Goal: Task Accomplishment & Management: Use online tool/utility

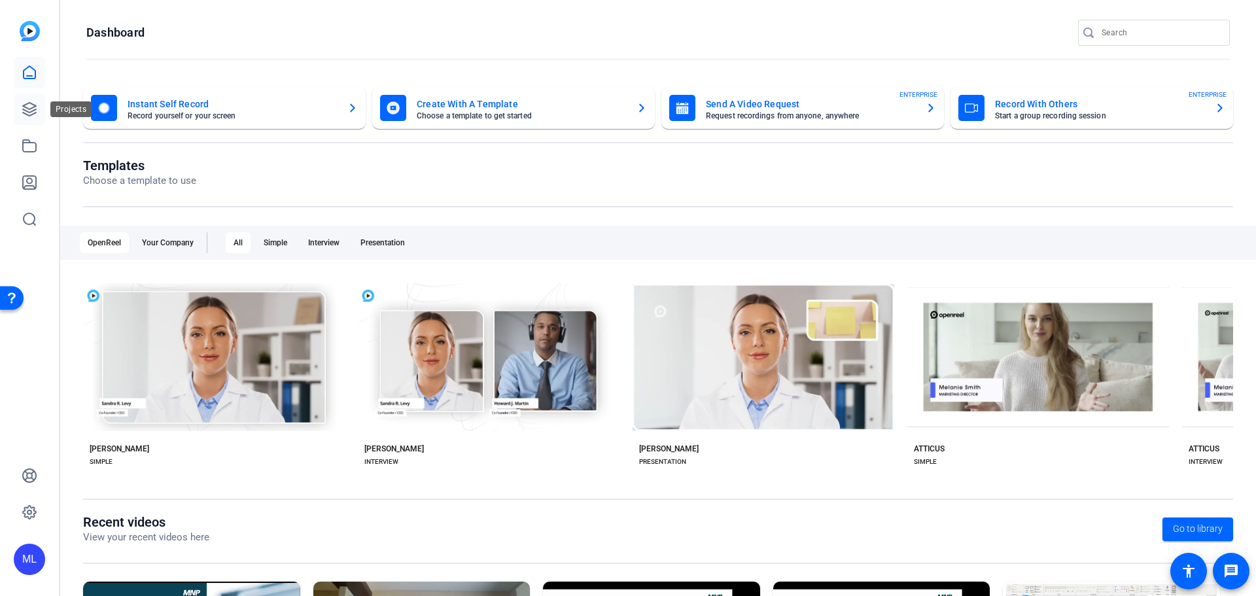
click at [35, 114] on icon at bounding box center [29, 109] width 13 height 13
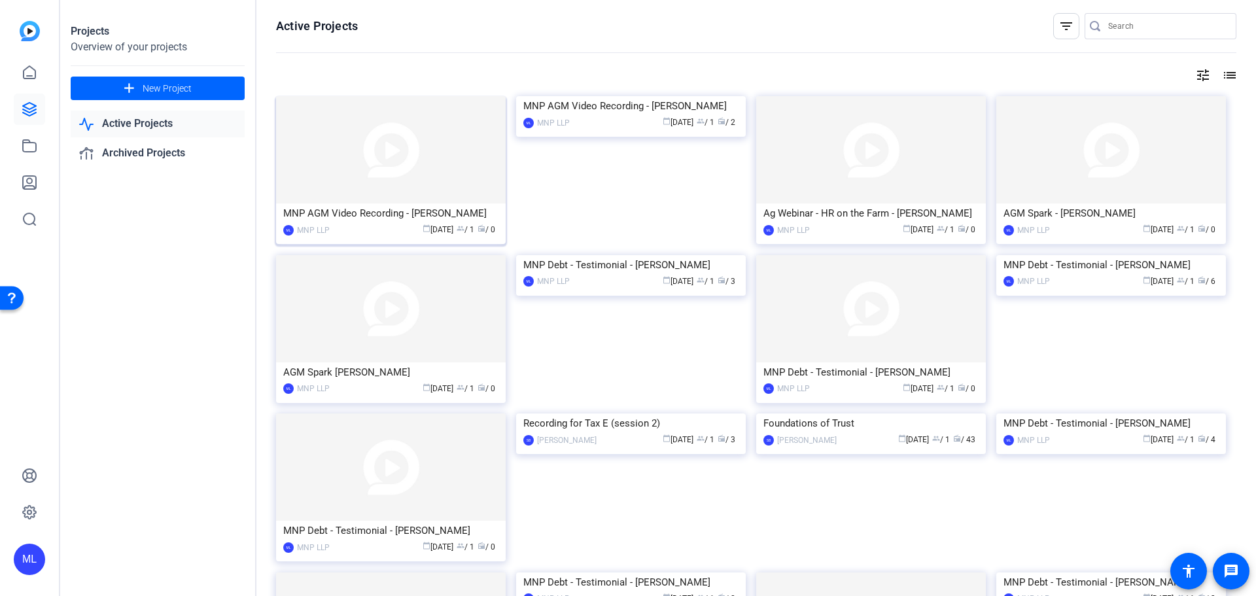
click at [366, 160] on img at bounding box center [391, 149] width 230 height 107
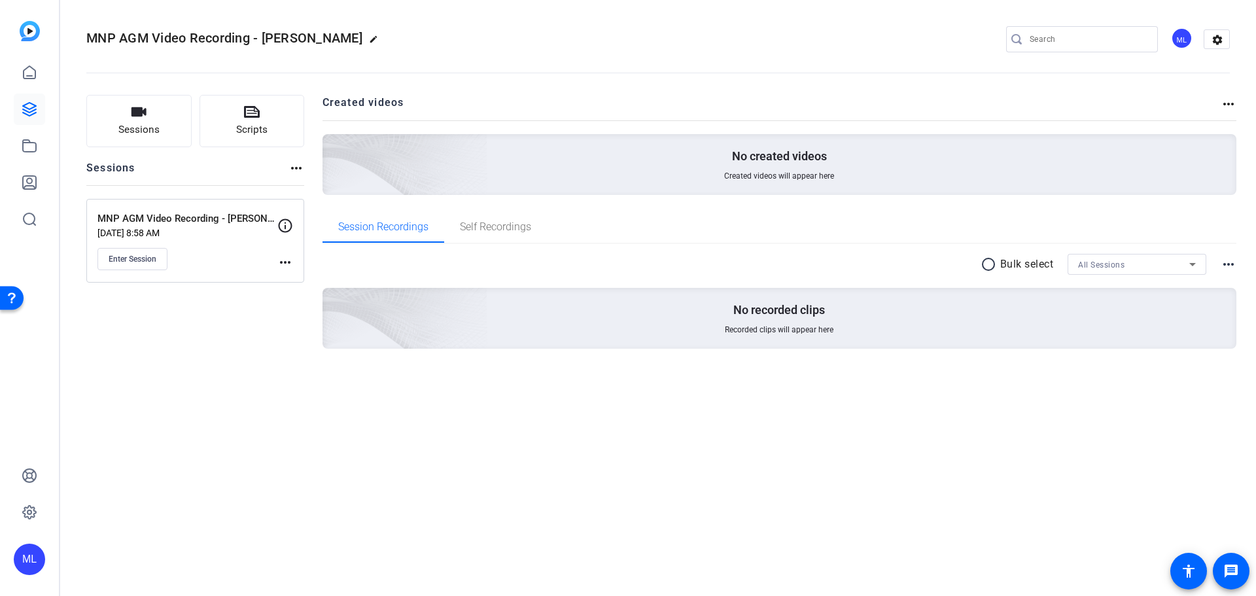
click at [292, 263] on mat-icon "more_horiz" at bounding box center [285, 262] width 16 height 16
click at [286, 275] on button "Edit Session" at bounding box center [317, 281] width 80 height 16
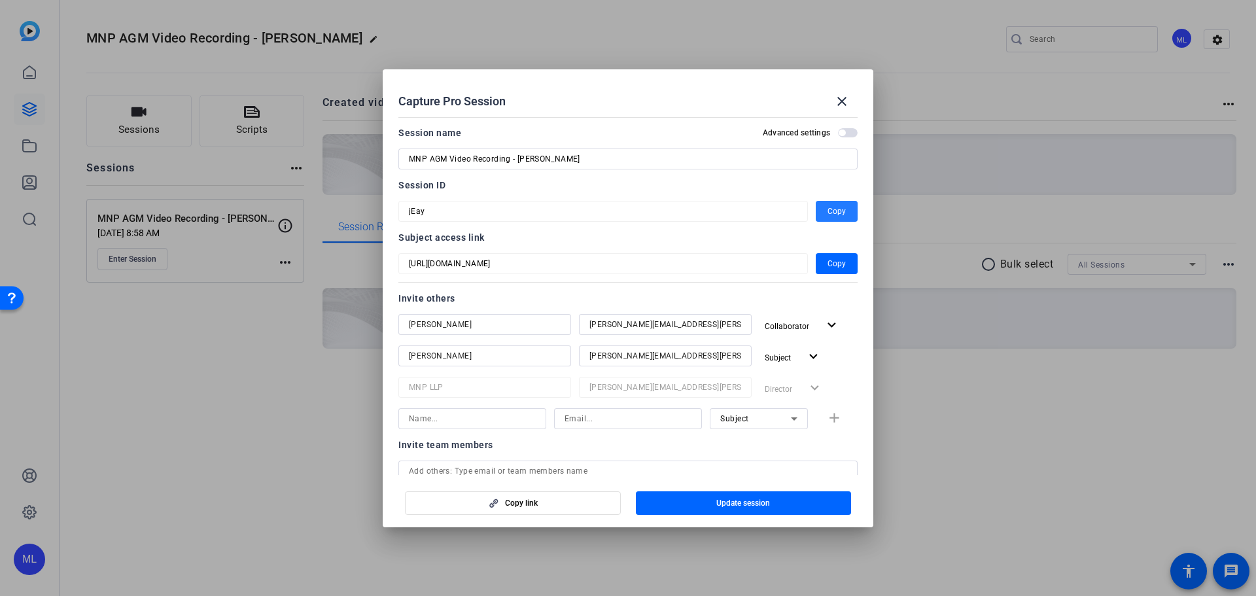
click at [818, 213] on span "button" at bounding box center [837, 211] width 42 height 31
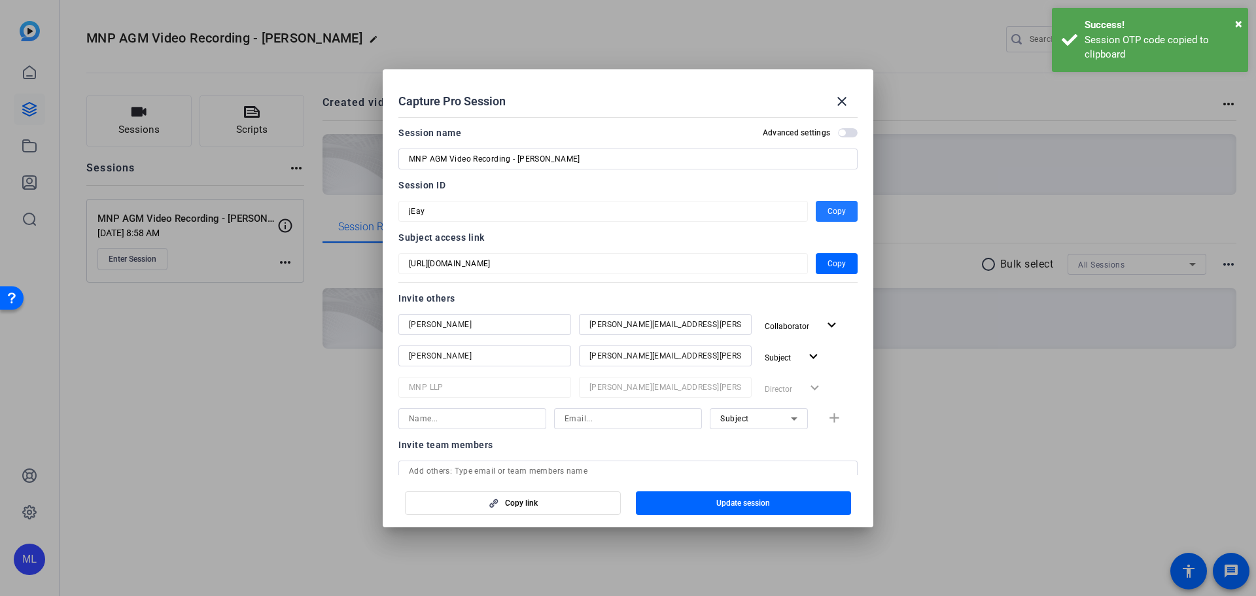
click at [201, 392] on div at bounding box center [628, 298] width 1256 height 596
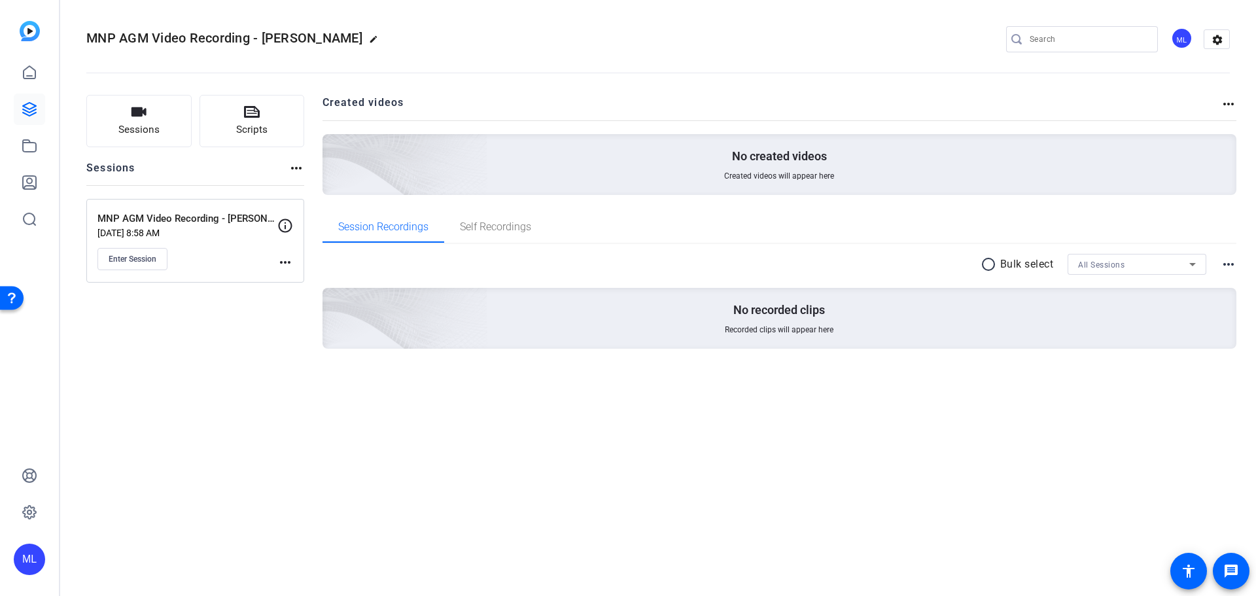
click at [288, 260] on mat-icon "more_horiz" at bounding box center [285, 262] width 16 height 16
click at [307, 274] on span "Edit Session" at bounding box center [318, 281] width 60 height 16
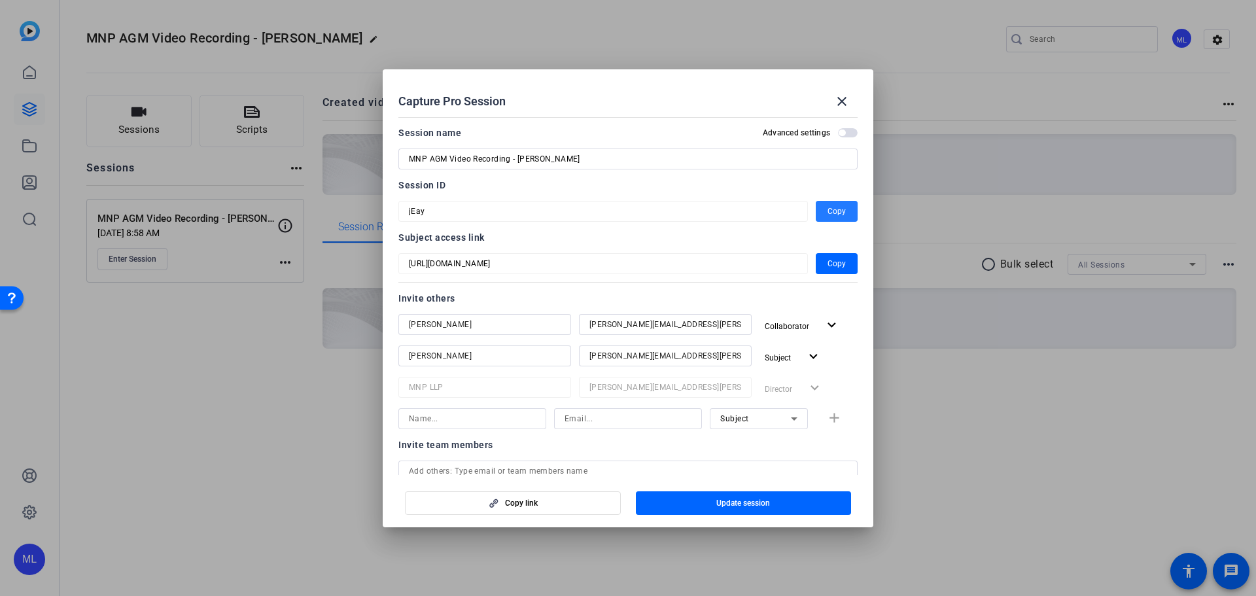
click at [827, 216] on span "Copy" at bounding box center [836, 211] width 18 height 16
click at [839, 107] on mat-icon "close" at bounding box center [842, 102] width 16 height 16
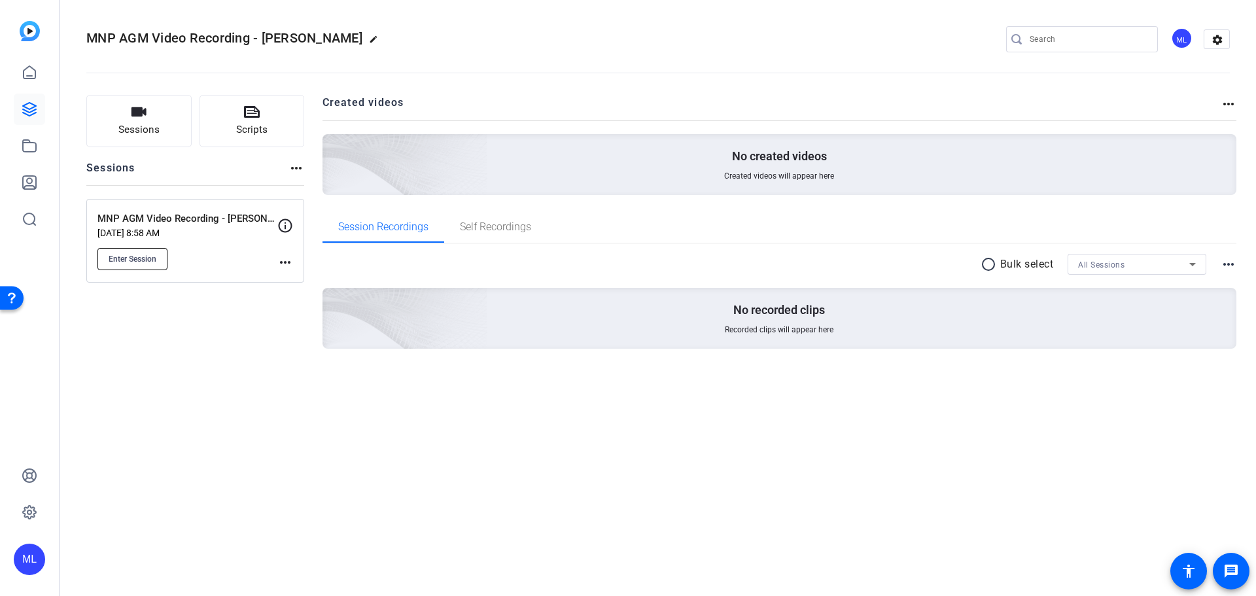
click at [143, 259] on span "Enter Session" at bounding box center [133, 259] width 48 height 10
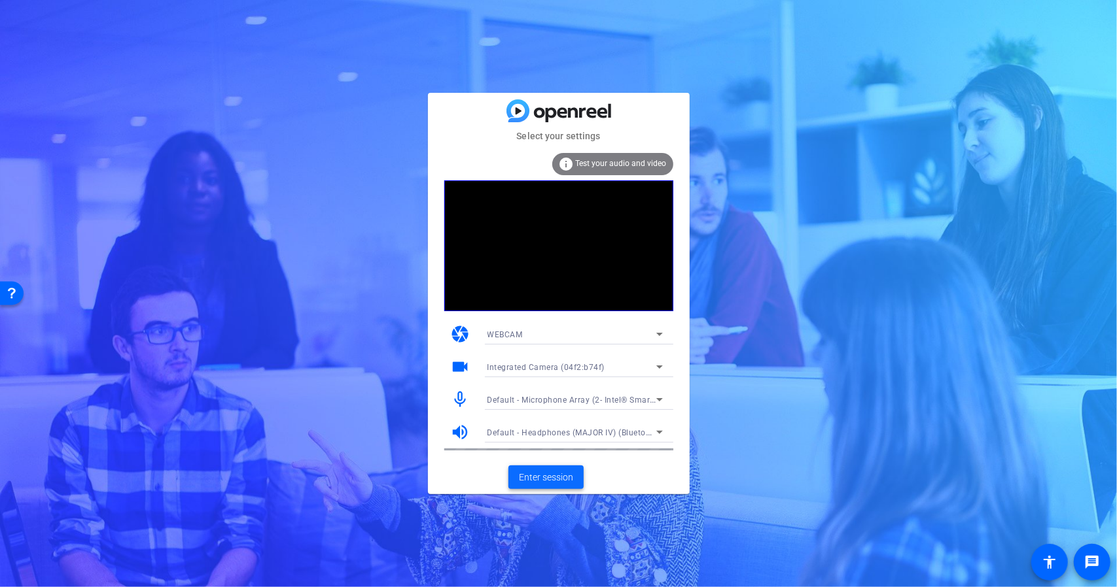
click at [536, 483] on span "Enter session" at bounding box center [546, 478] width 54 height 14
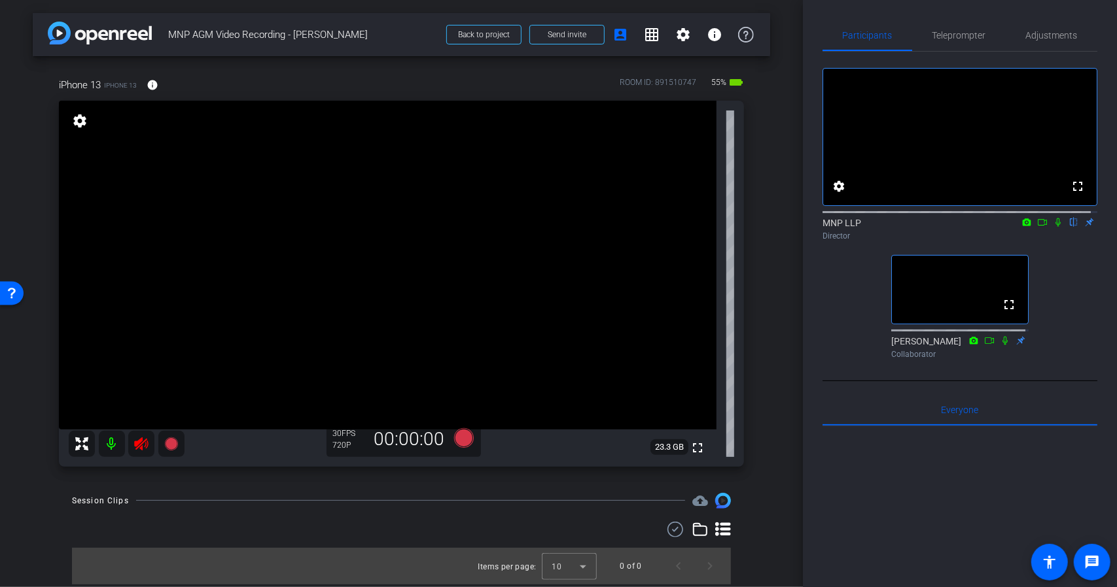
click at [140, 442] on icon at bounding box center [141, 444] width 14 height 13
click at [967, 37] on span "Teleprompter" at bounding box center [959, 35] width 54 height 9
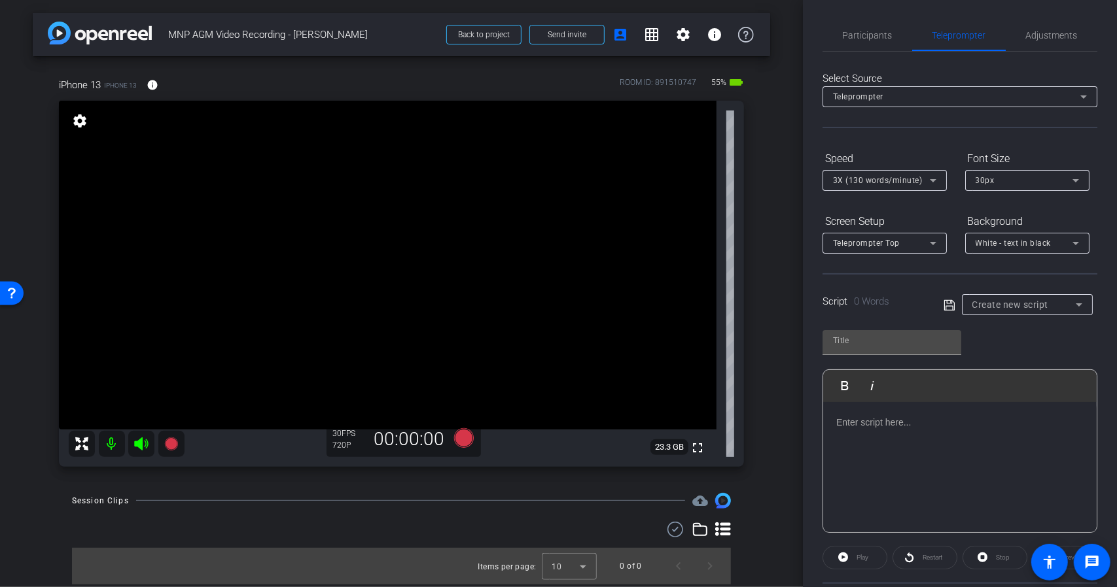
click at [1026, 104] on div "Teleprompter" at bounding box center [960, 96] width 254 height 21
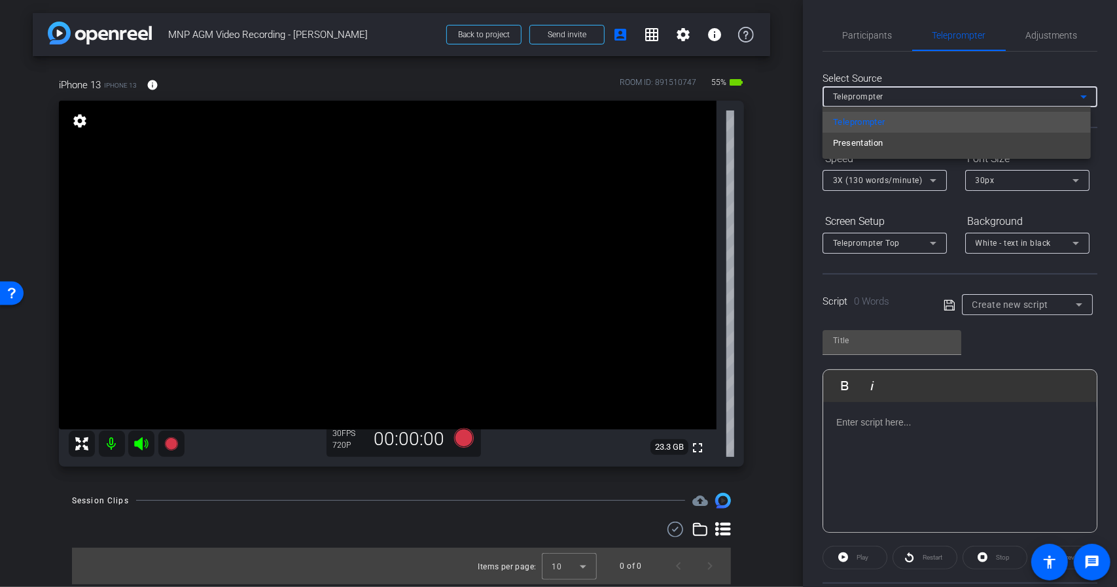
click at [1026, 100] on div at bounding box center [558, 293] width 1117 height 587
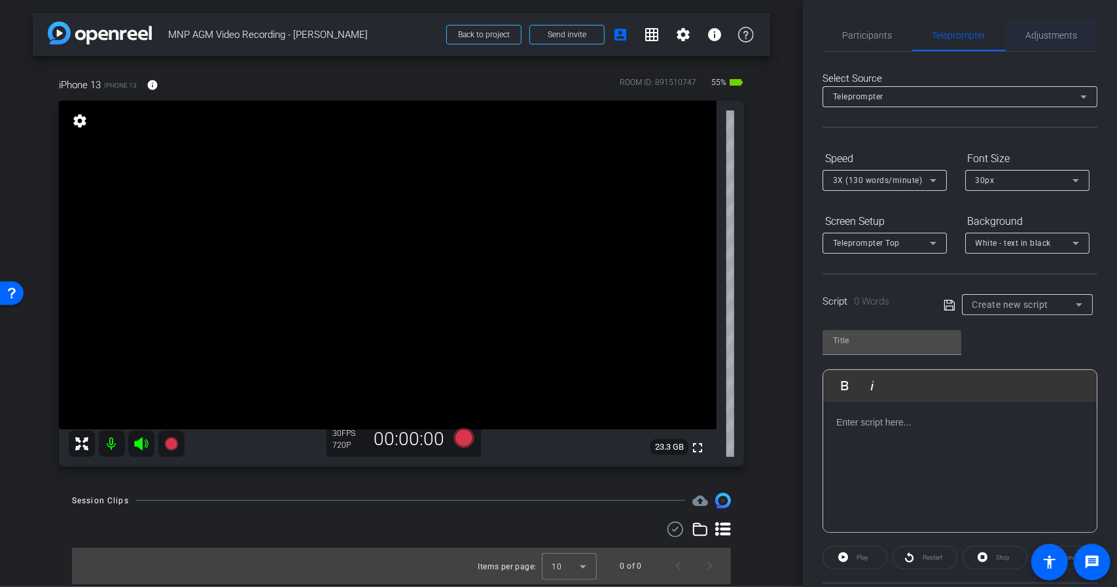
click at [1035, 39] on span "Adjustments" at bounding box center [1052, 35] width 52 height 9
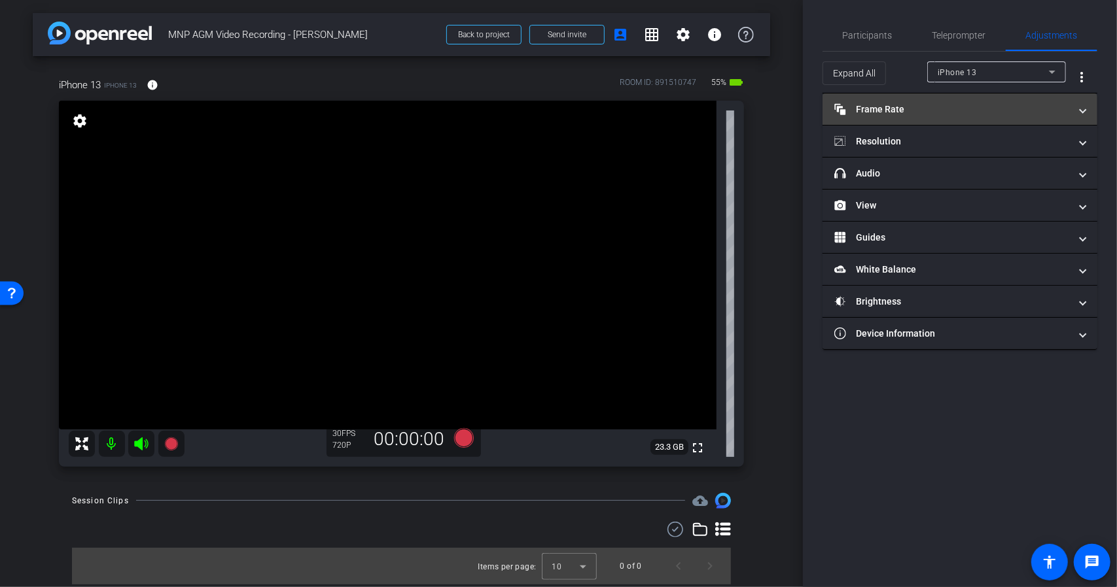
click at [991, 107] on mat-panel-title "Frame Rate Frame Rate" at bounding box center [951, 110] width 235 height 14
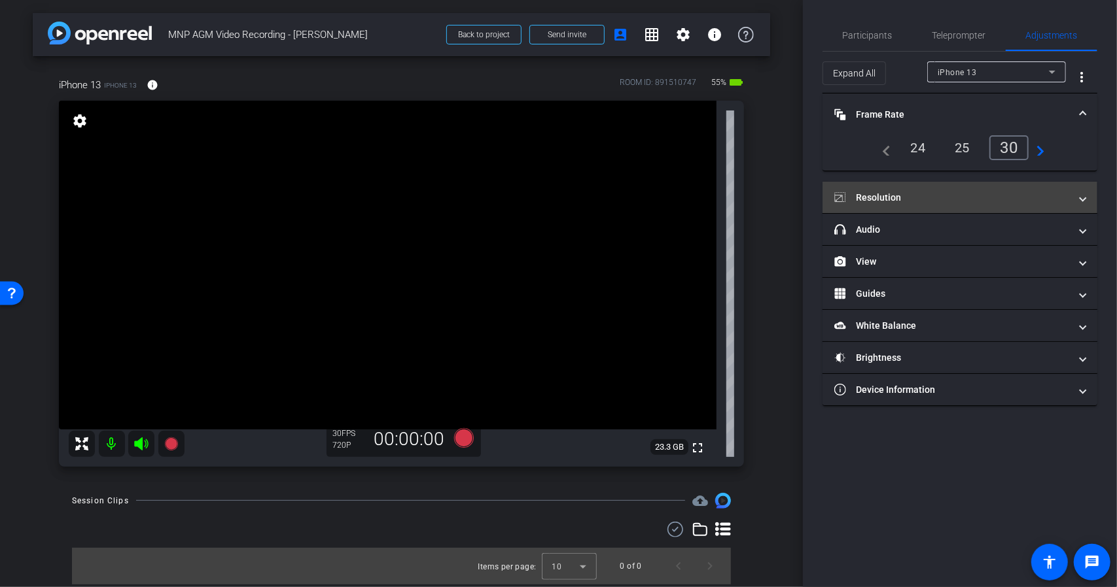
click at [990, 192] on mat-panel-title "Resolution" at bounding box center [951, 198] width 235 height 14
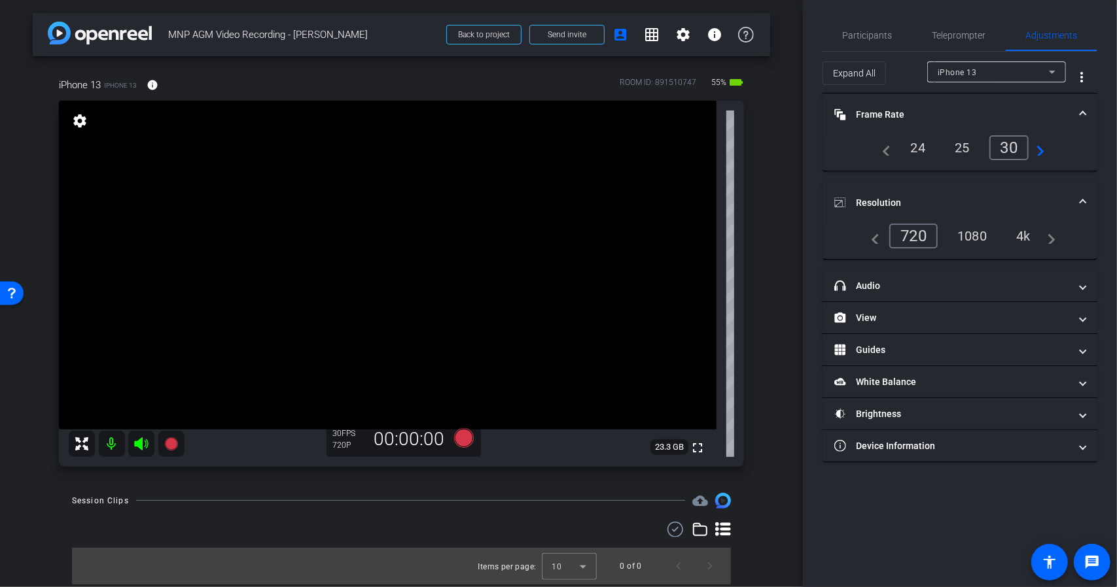
click at [982, 234] on div "1080" at bounding box center [971, 236] width 49 height 22
click at [883, 34] on span "Participants" at bounding box center [867, 35] width 50 height 9
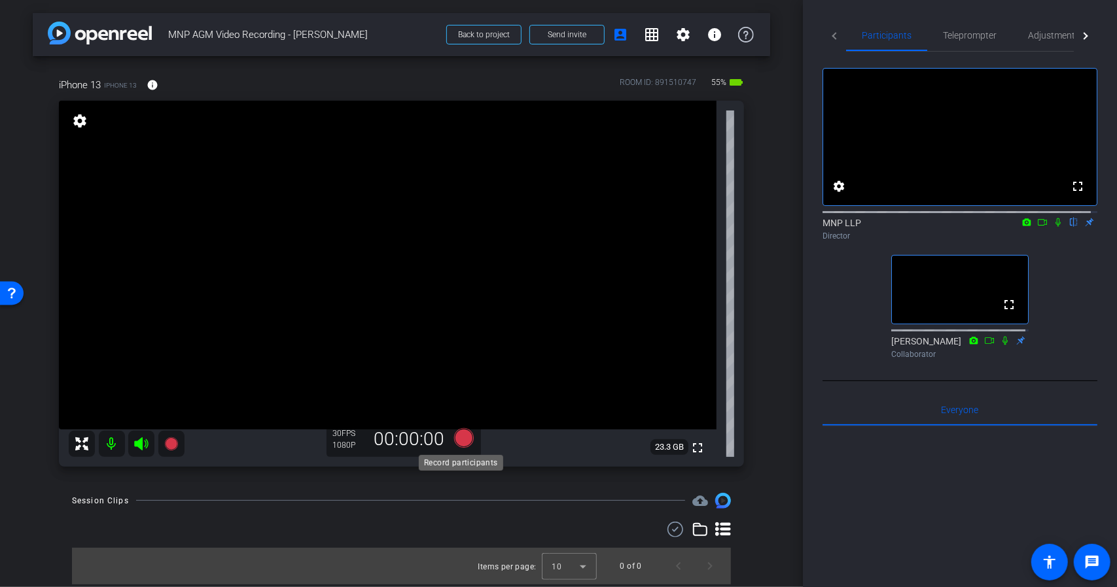
click at [462, 443] on icon at bounding box center [463, 438] width 20 height 20
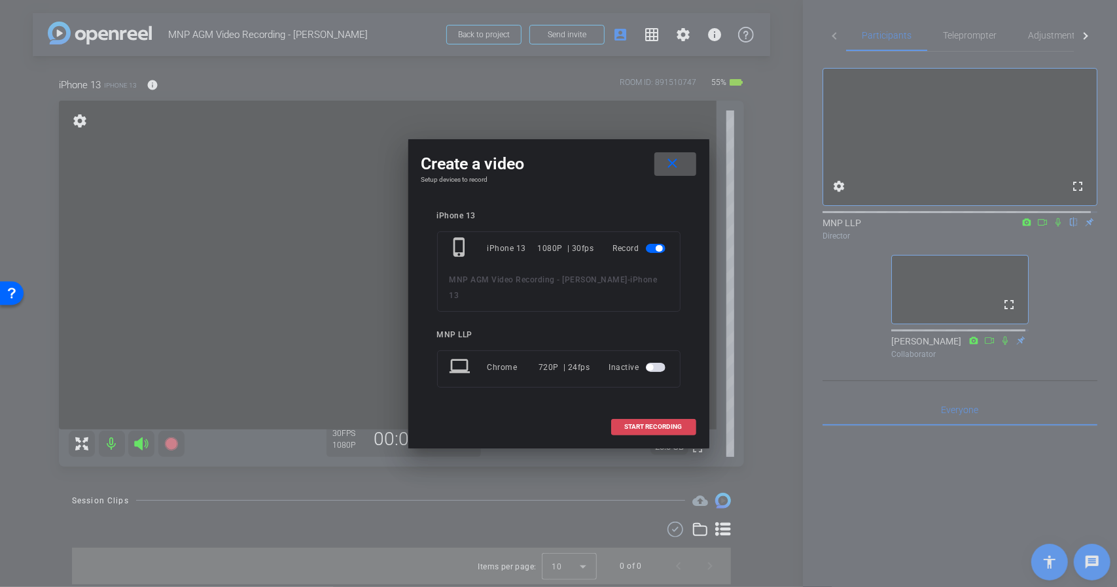
click at [655, 424] on span "START RECORDING" at bounding box center [654, 427] width 58 height 7
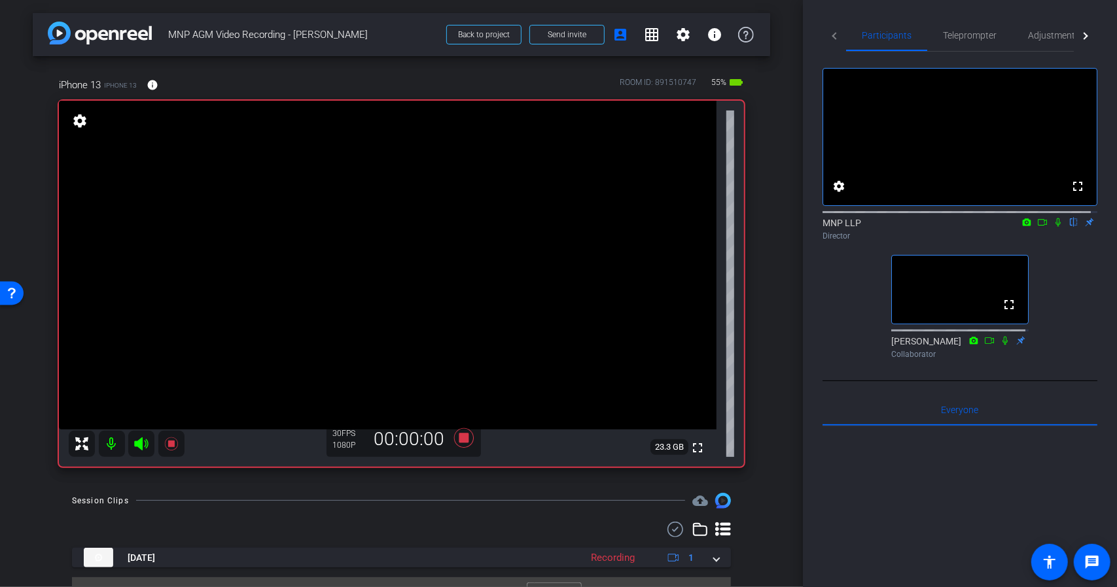
click at [1039, 227] on icon at bounding box center [1042, 222] width 10 height 9
click at [1068, 227] on icon at bounding box center [1073, 222] width 10 height 9
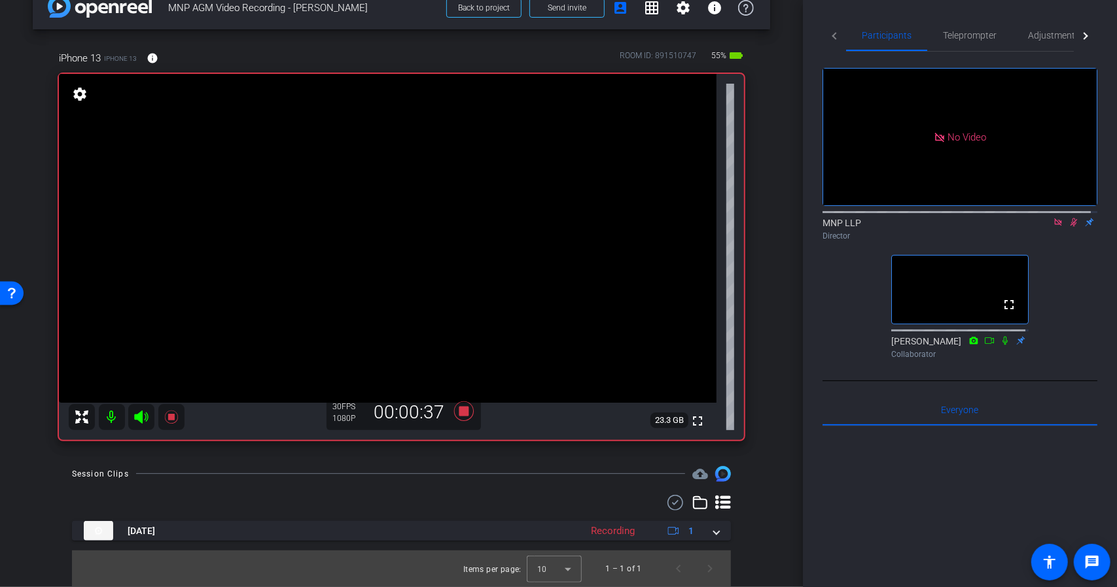
scroll to position [27, 0]
click at [464, 413] on icon at bounding box center [463, 412] width 20 height 20
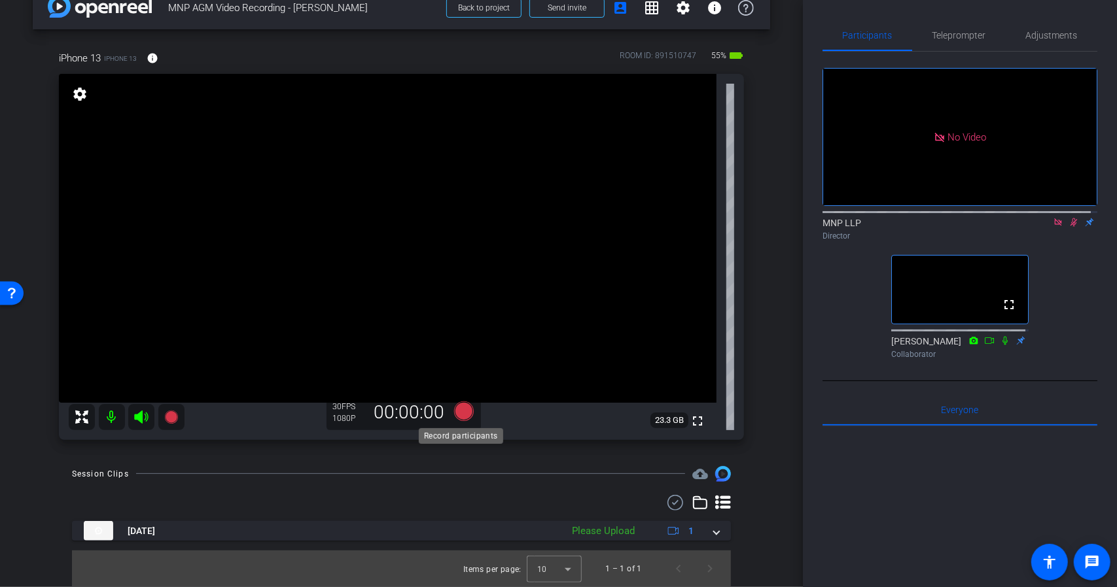
click at [464, 413] on icon at bounding box center [463, 412] width 20 height 20
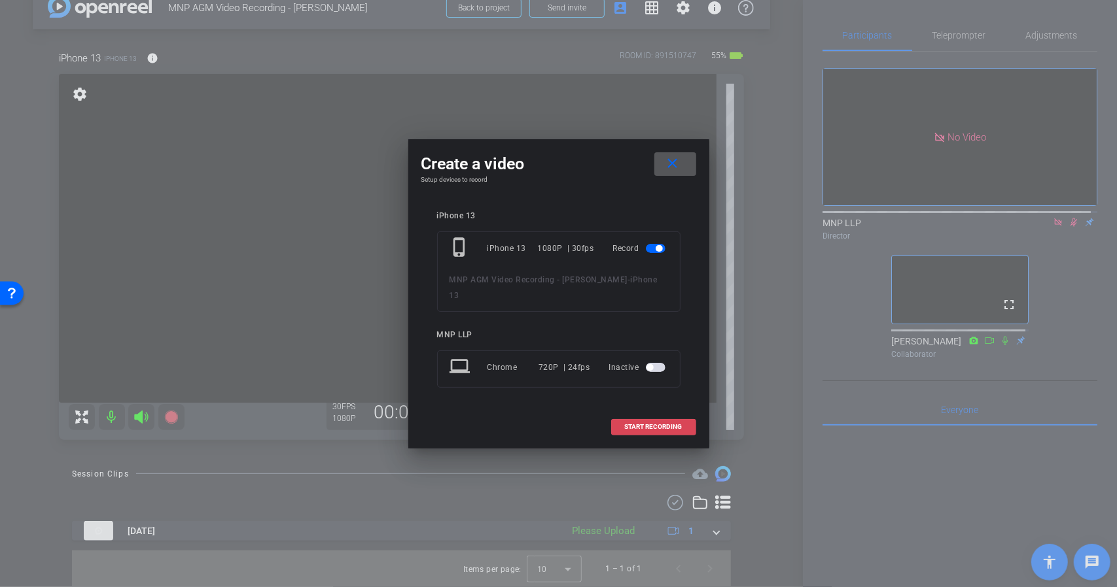
click at [638, 424] on span "START RECORDING" at bounding box center [654, 427] width 58 height 7
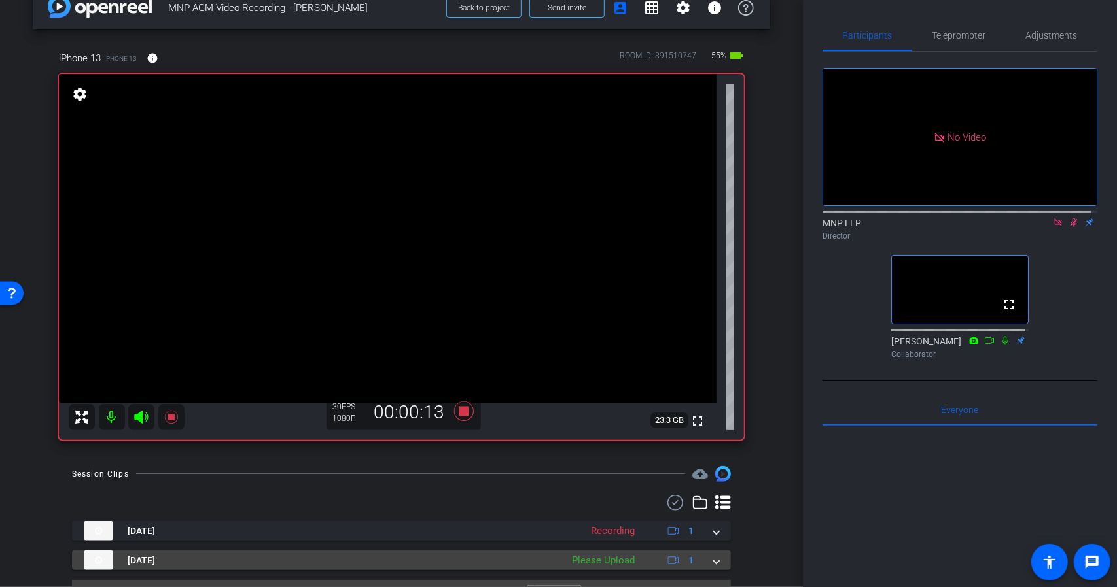
click at [712, 563] on mat-expansion-panel-header "Sep 26, 2025 Please Upload 1" at bounding box center [401, 561] width 659 height 20
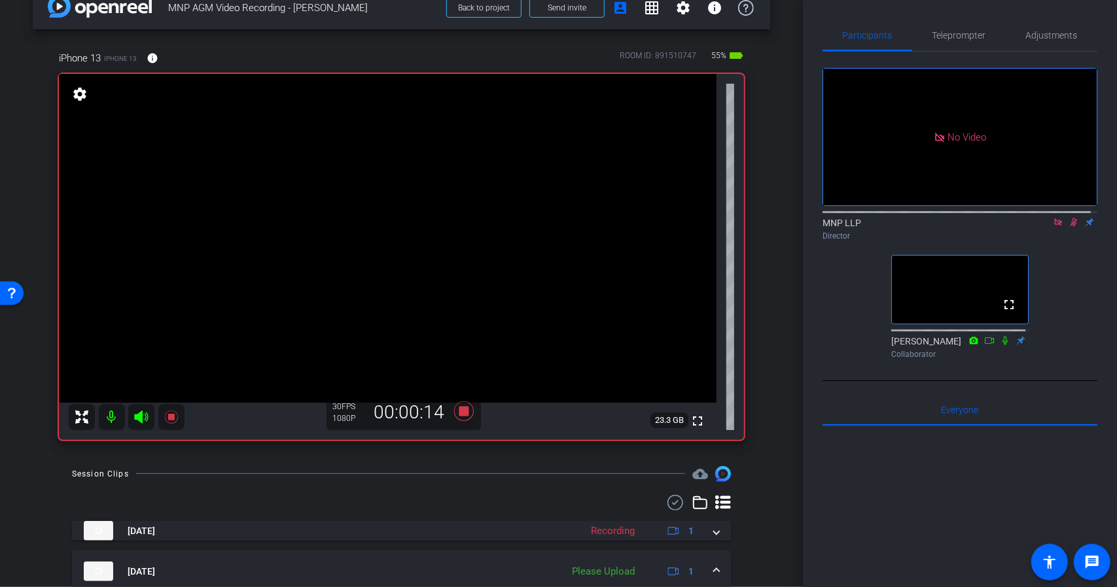
scroll to position [124, 0]
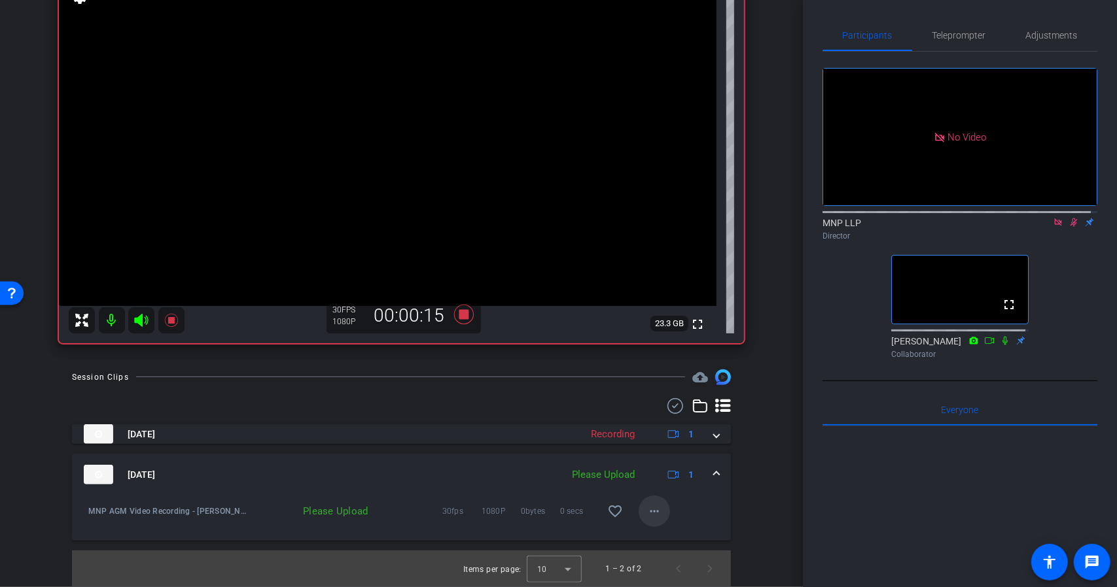
click at [655, 514] on mat-icon "more_horiz" at bounding box center [654, 512] width 16 height 16
click at [666, 540] on span "Upload" at bounding box center [669, 538] width 52 height 16
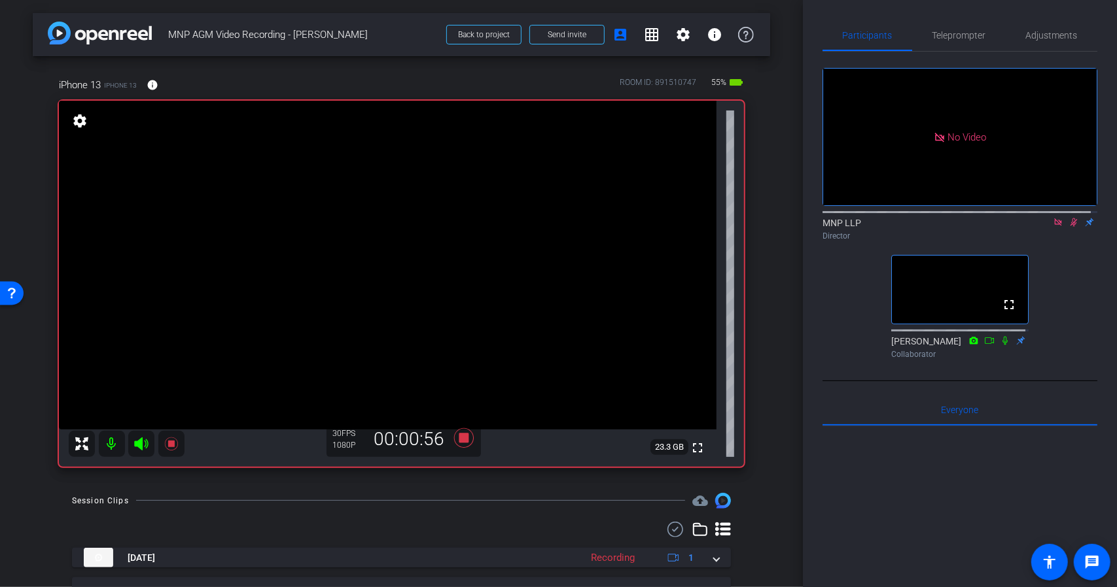
scroll to position [65, 0]
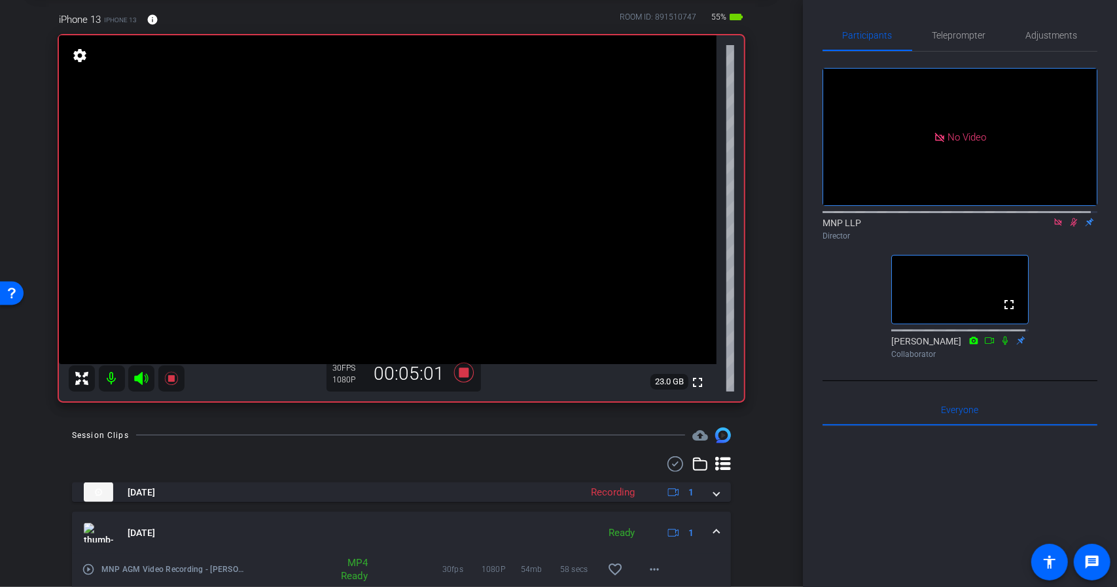
click at [1070, 227] on icon at bounding box center [1073, 222] width 7 height 9
click at [459, 373] on icon at bounding box center [463, 373] width 20 height 20
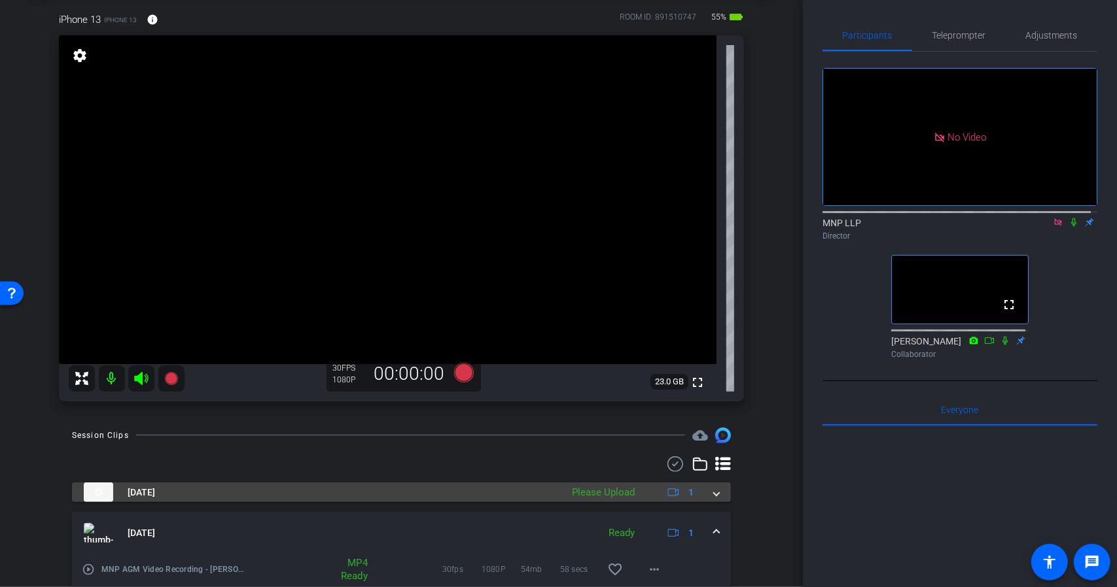
click at [713, 495] on mat-expansion-panel-header "Sep 26, 2025 Please Upload 1" at bounding box center [401, 493] width 659 height 20
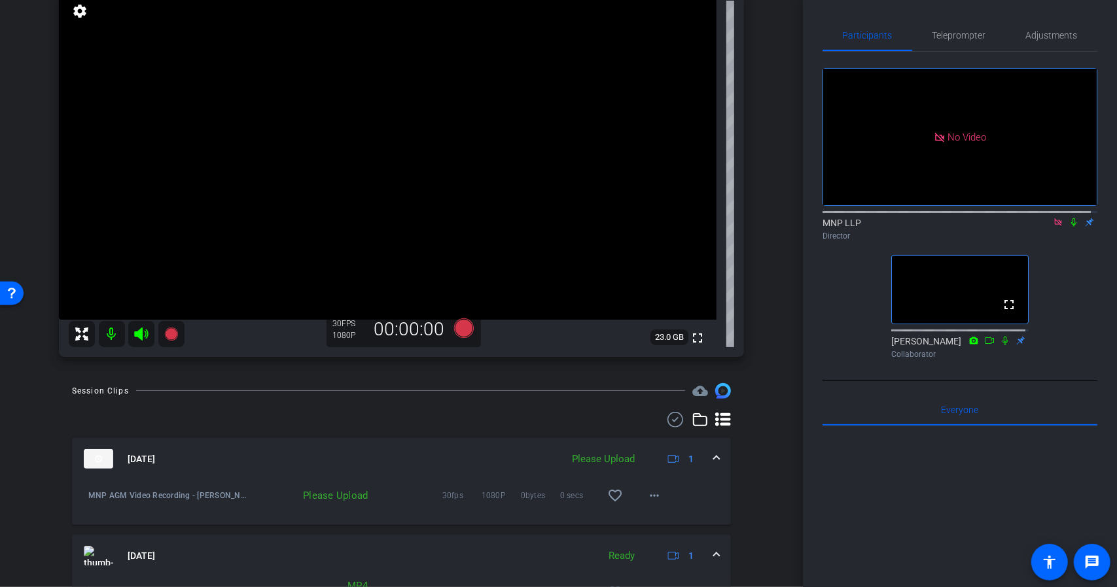
scroll to position [131, 0]
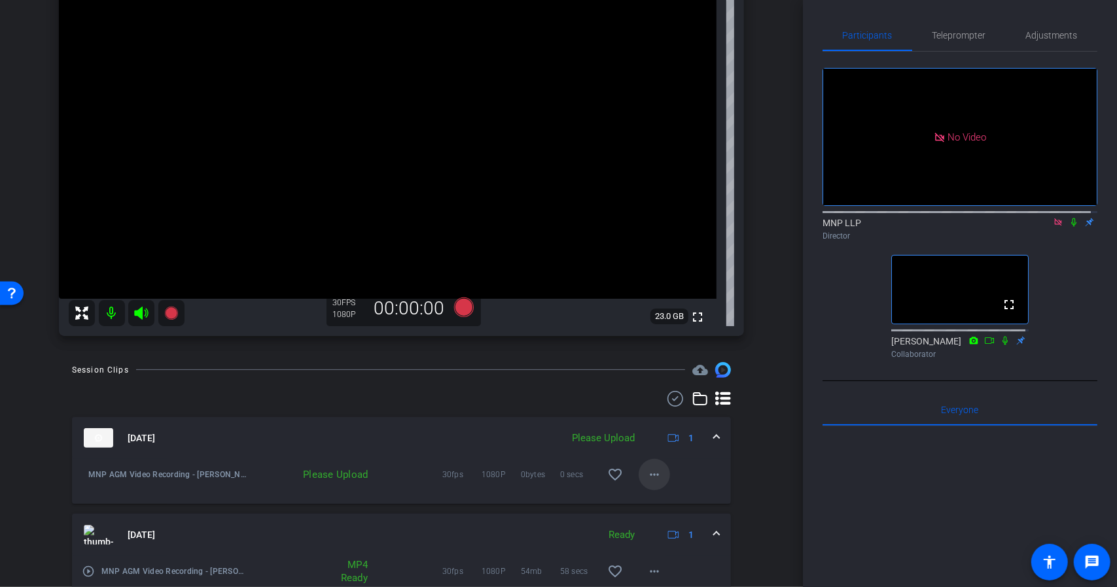
click at [646, 472] on mat-icon "more_horiz" at bounding box center [654, 475] width 16 height 16
click at [653, 499] on span "Upload" at bounding box center [669, 502] width 52 height 16
click at [1052, 227] on icon at bounding box center [1057, 222] width 10 height 9
click at [460, 312] on icon at bounding box center [463, 308] width 20 height 20
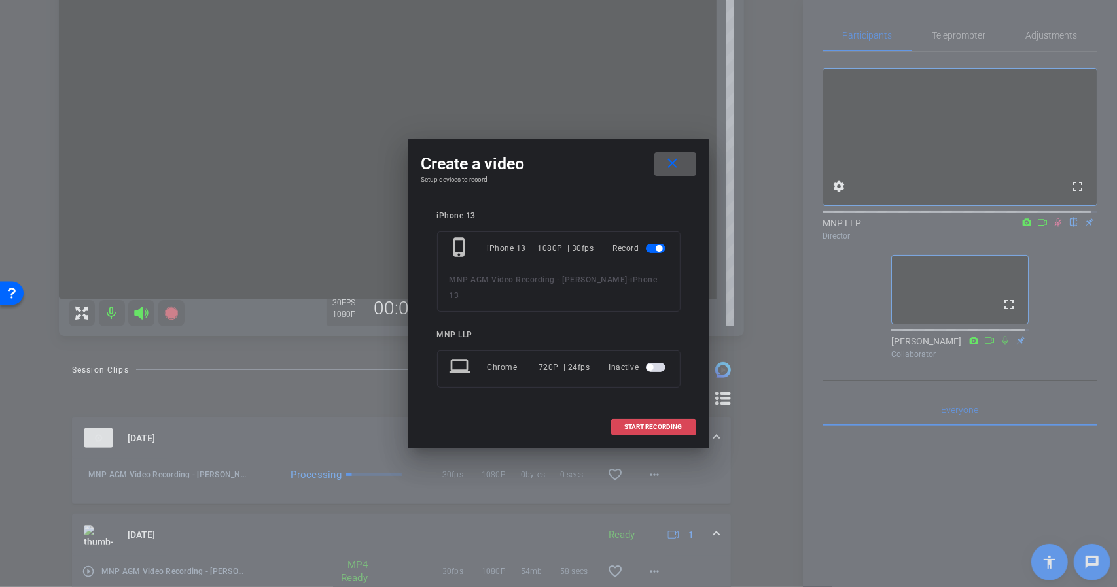
click at [655, 419] on button "START RECORDING" at bounding box center [653, 427] width 85 height 16
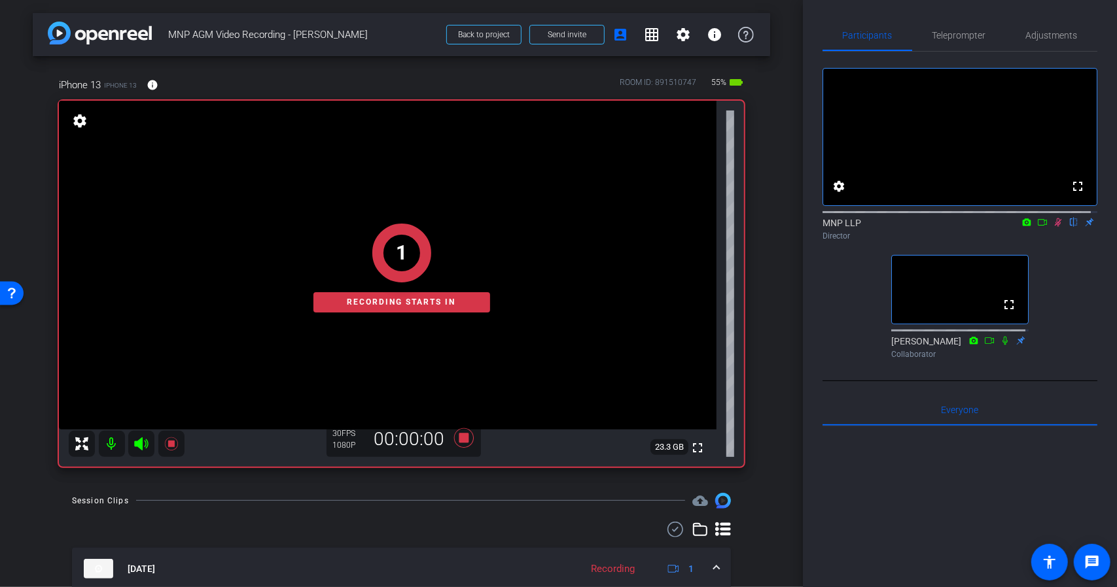
scroll to position [65, 0]
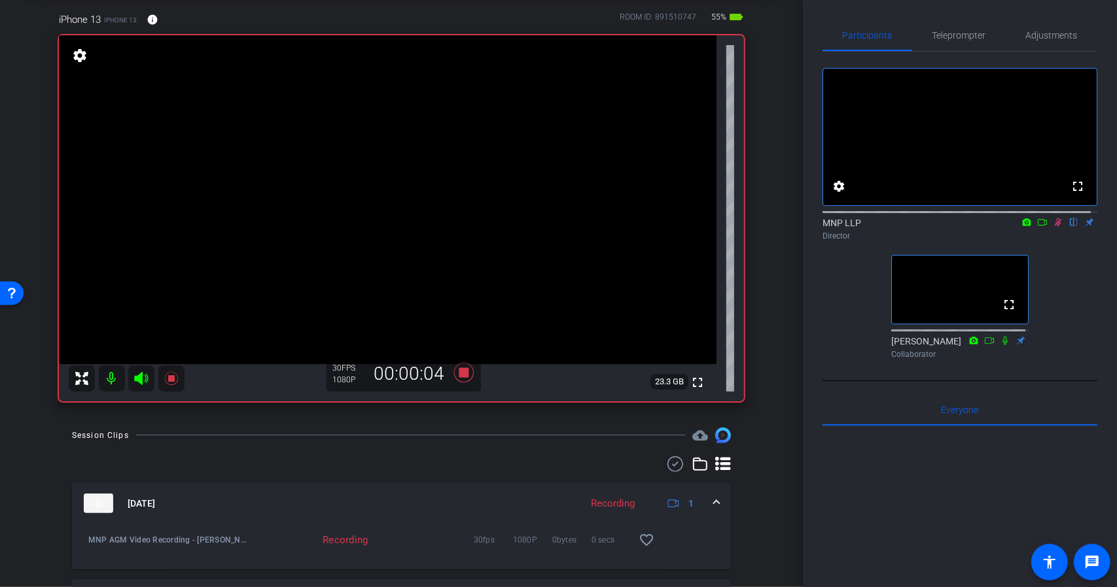
click at [1039, 227] on icon at bounding box center [1042, 222] width 10 height 9
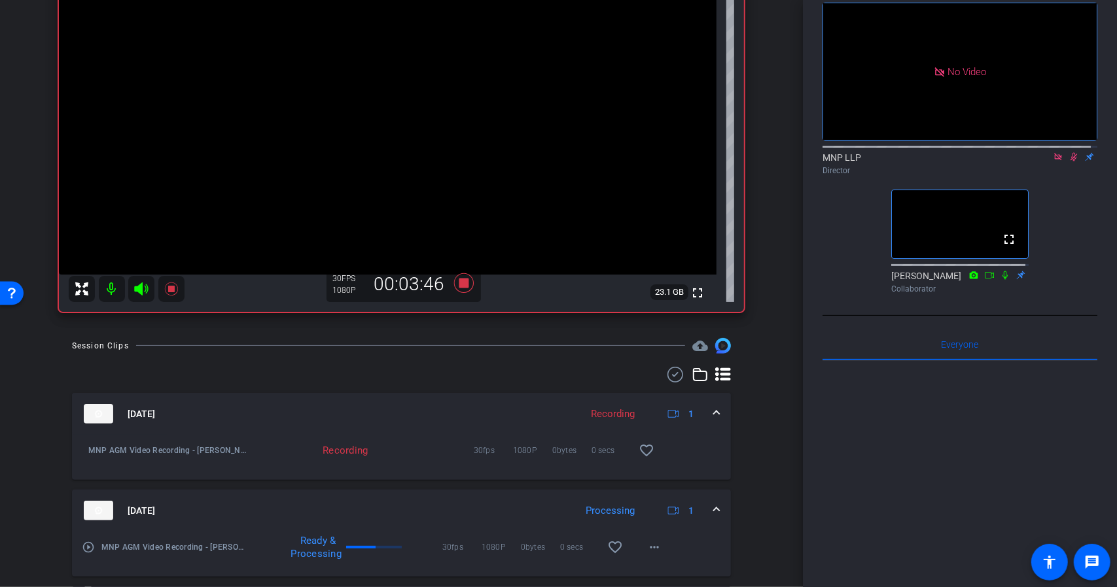
scroll to position [90, 0]
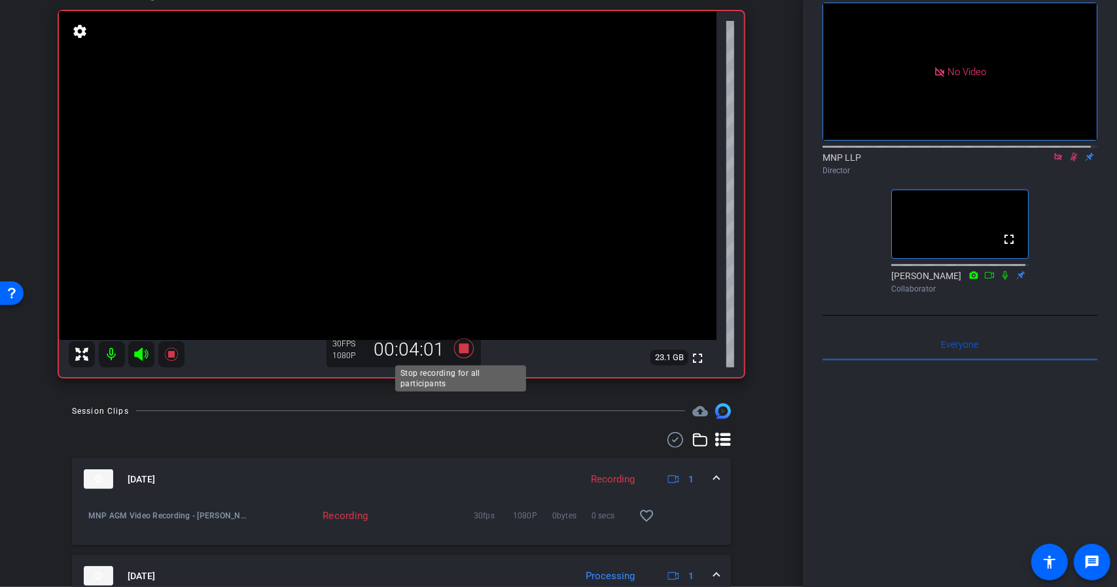
click at [460, 352] on icon at bounding box center [463, 349] width 20 height 20
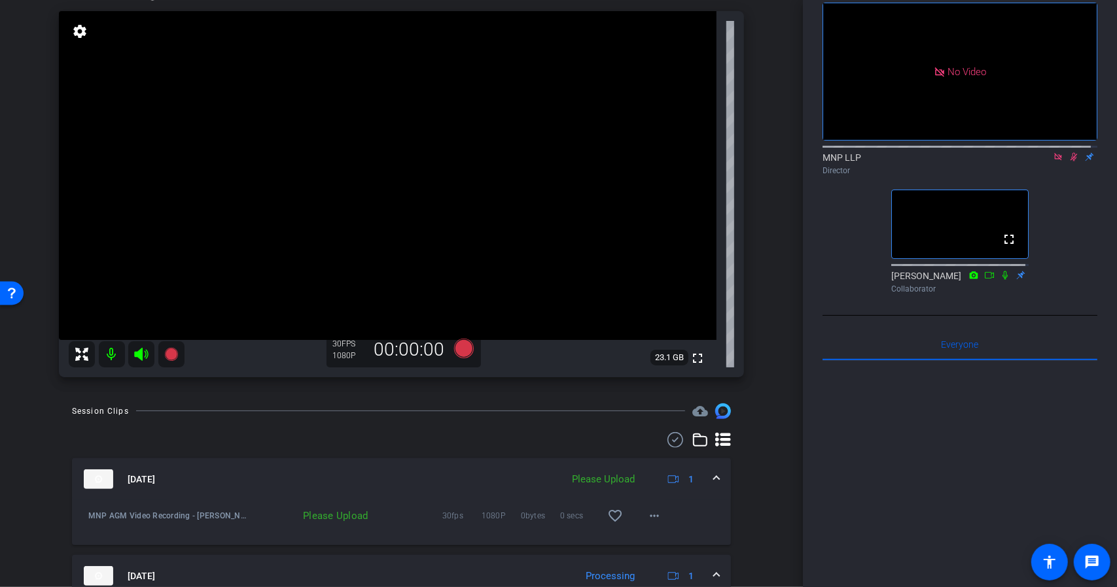
click at [1052, 162] on icon at bounding box center [1057, 156] width 10 height 9
click at [651, 511] on mat-icon "more_horiz" at bounding box center [654, 516] width 16 height 16
click at [670, 540] on span "Upload" at bounding box center [669, 543] width 52 height 16
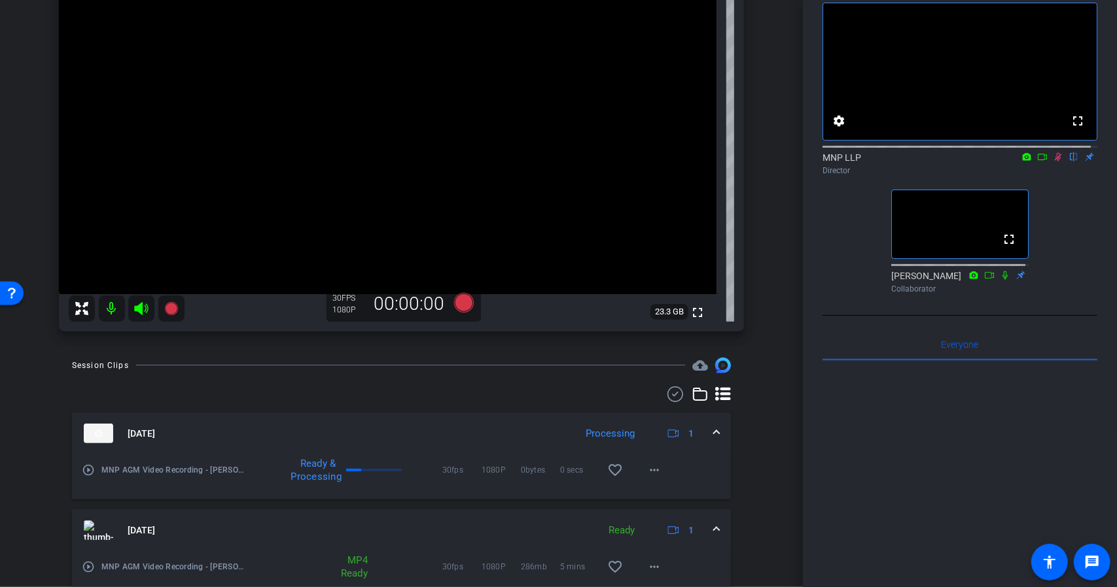
scroll to position [220, 0]
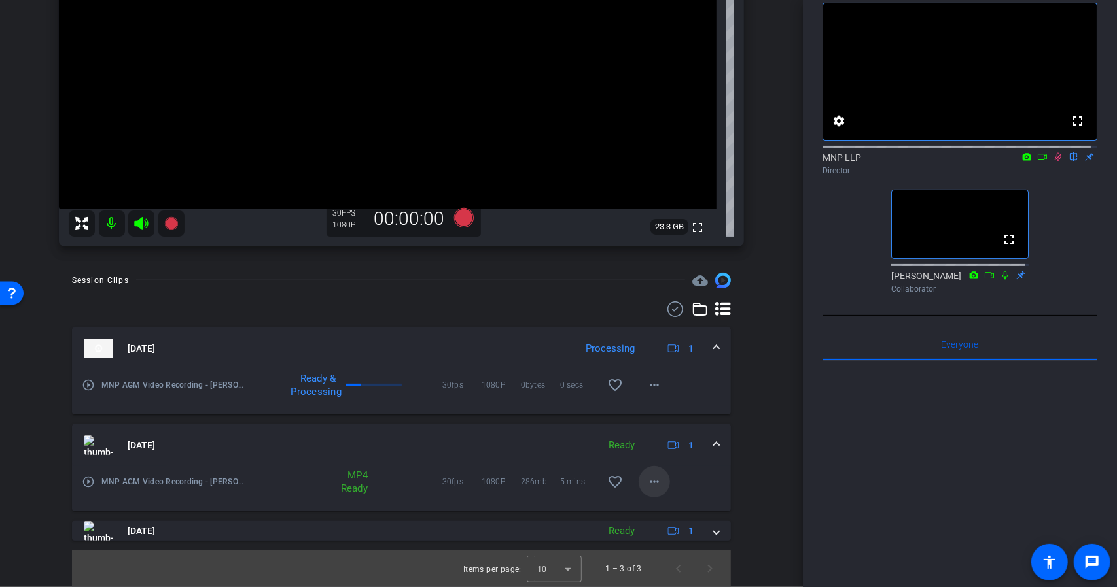
click at [648, 478] on mat-icon "more_horiz" at bounding box center [654, 482] width 16 height 16
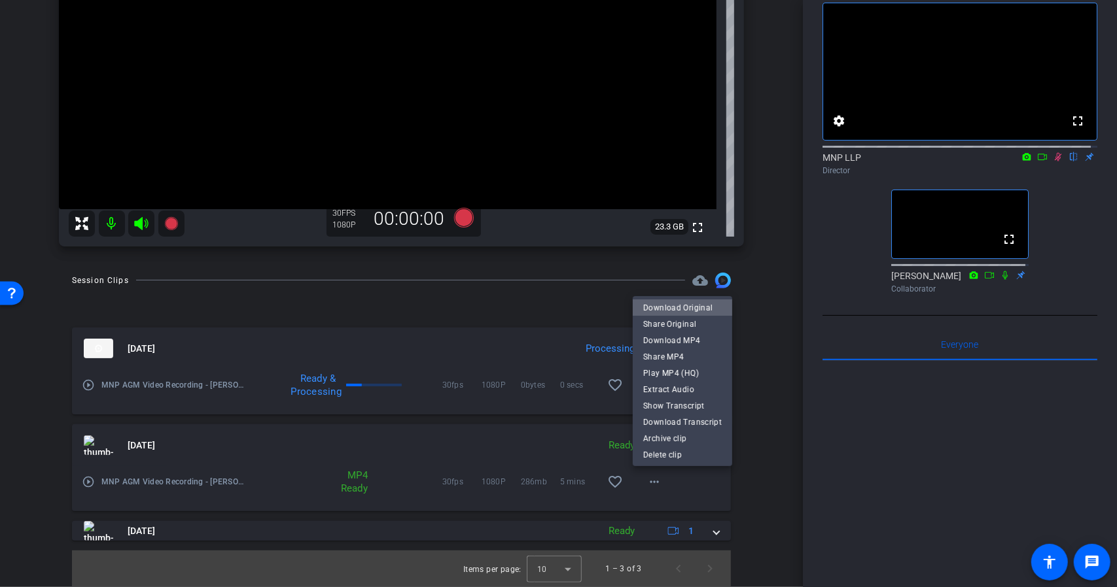
click at [695, 308] on span "Download Original" at bounding box center [682, 308] width 78 height 16
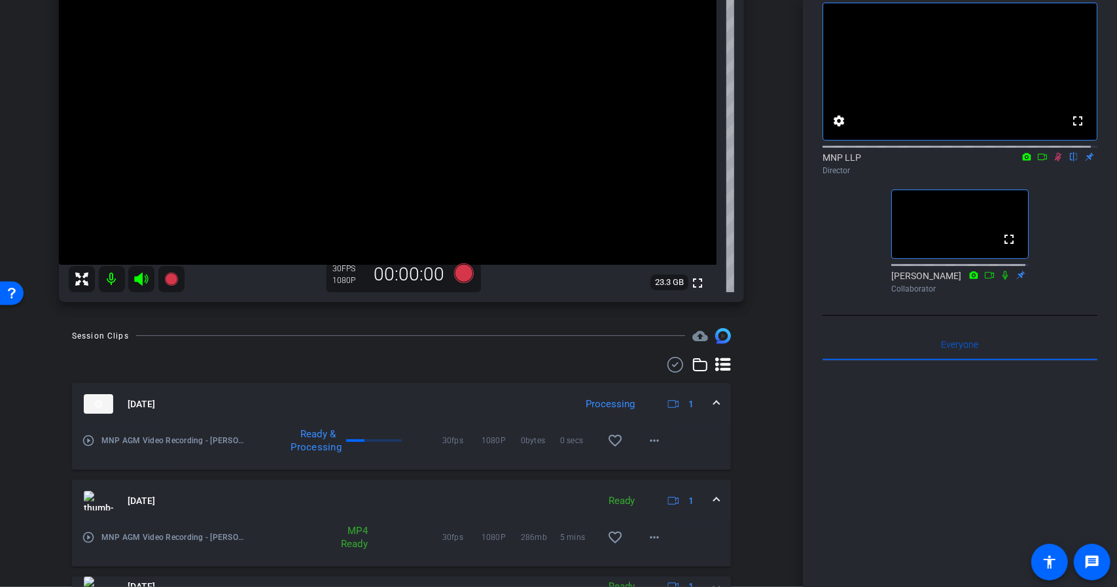
scroll to position [90, 0]
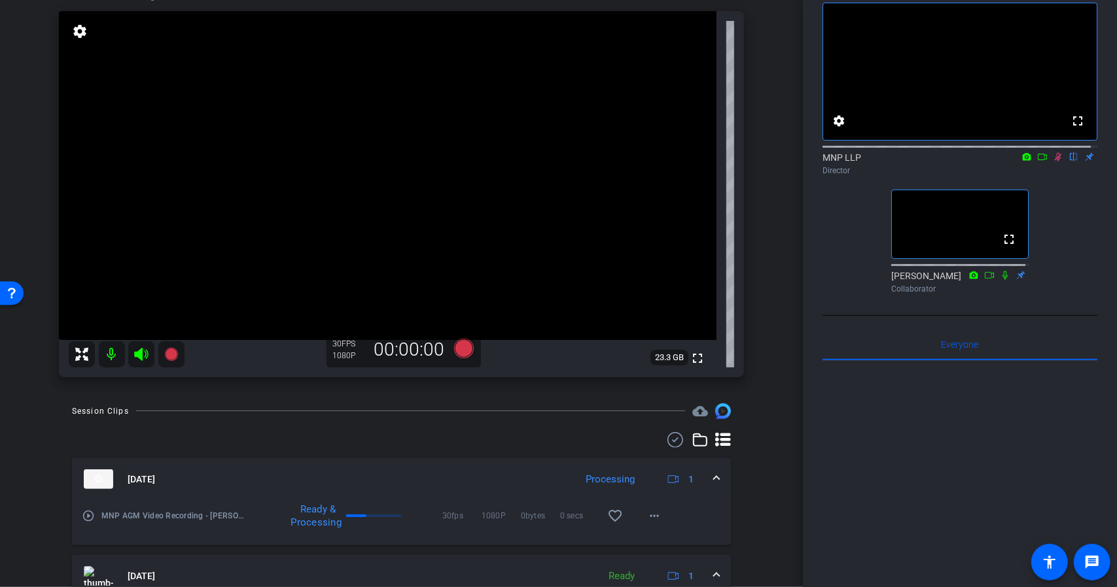
click at [1052, 162] on icon at bounding box center [1057, 156] width 10 height 9
click at [1055, 162] on icon at bounding box center [1057, 157] width 5 height 9
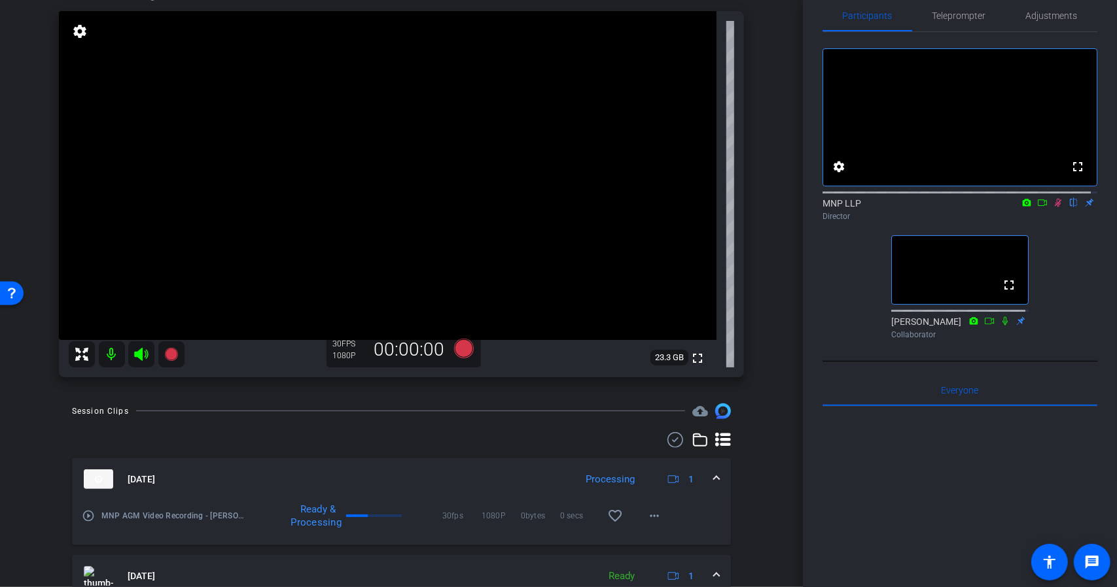
scroll to position [0, 0]
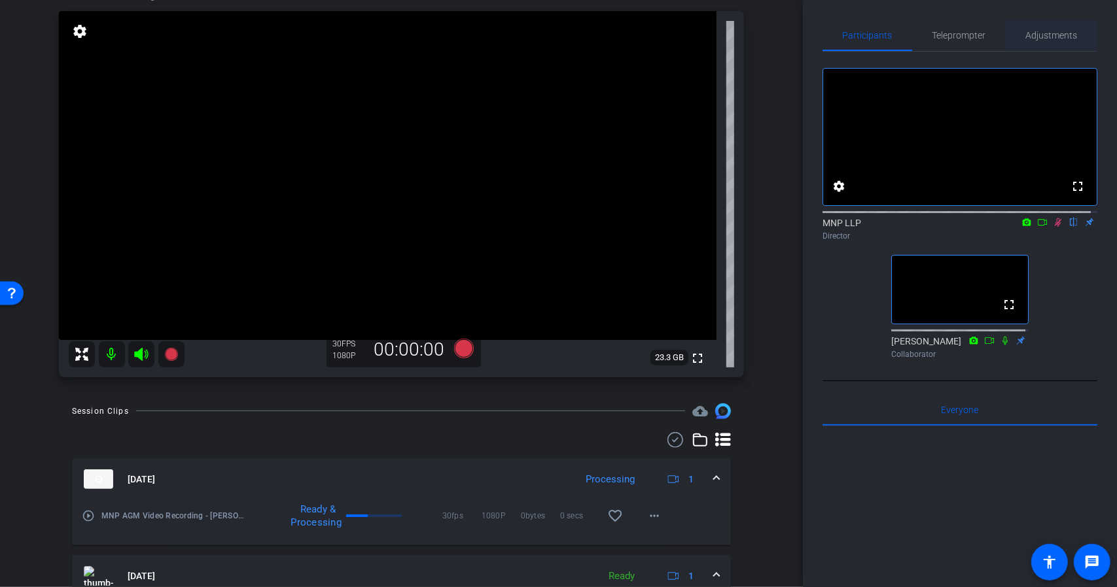
click at [1036, 31] on span "Adjustments" at bounding box center [1052, 35] width 52 height 9
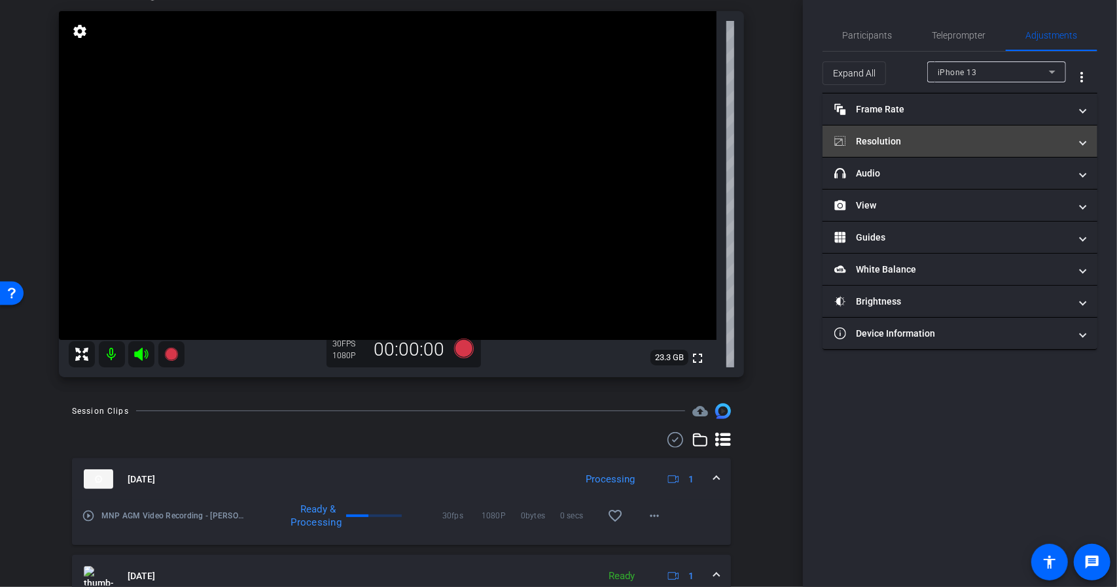
click at [928, 143] on mat-panel-title "Resolution" at bounding box center [951, 142] width 235 height 14
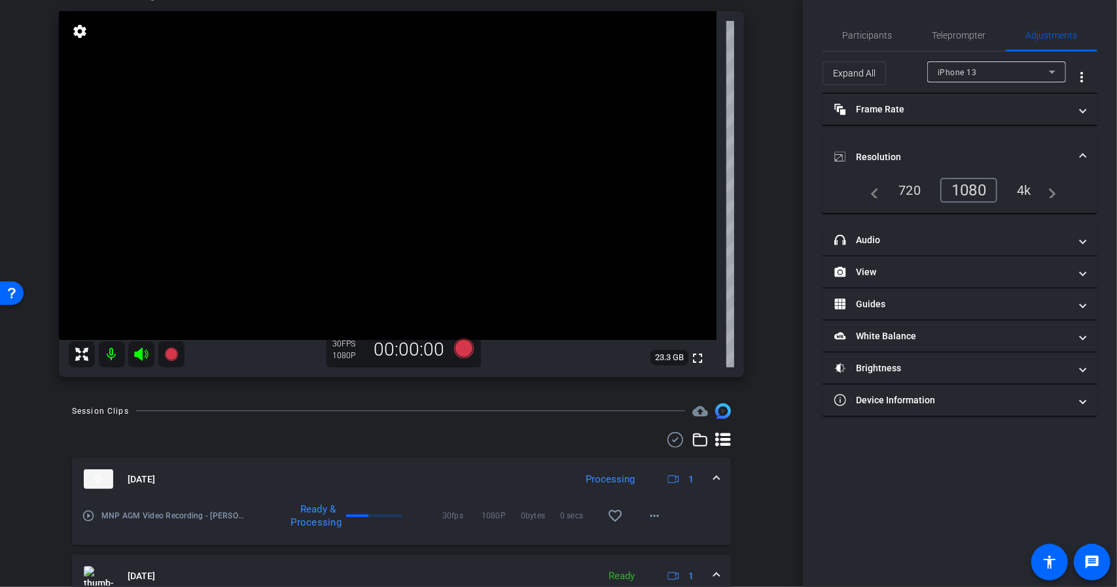
click at [1024, 184] on div "4k" at bounding box center [1024, 190] width 34 height 22
click at [1024, 190] on div "4k" at bounding box center [1019, 190] width 39 height 25
click at [969, 193] on div "1080" at bounding box center [965, 190] width 49 height 22
click at [870, 36] on span "Participants" at bounding box center [867, 35] width 50 height 9
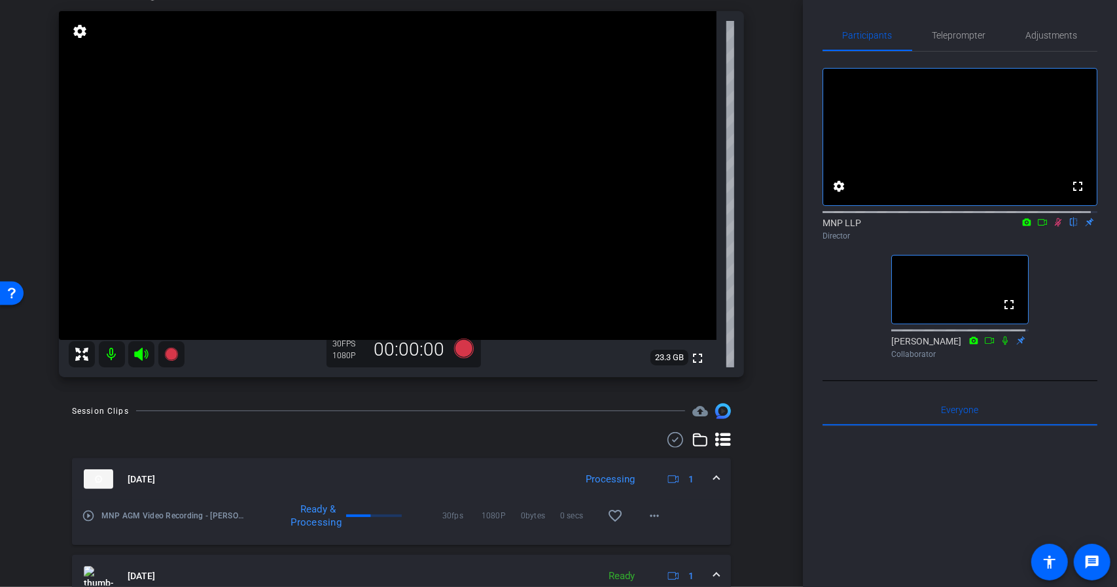
drag, startPoint x: 846, startPoint y: 150, endPoint x: 890, endPoint y: 14, distance: 143.1
click at [890, 13] on div "Participants Teleprompter Adjustments fullscreen settings MNP LLP flip Director…" at bounding box center [960, 293] width 314 height 587
click at [468, 343] on icon at bounding box center [463, 349] width 20 height 20
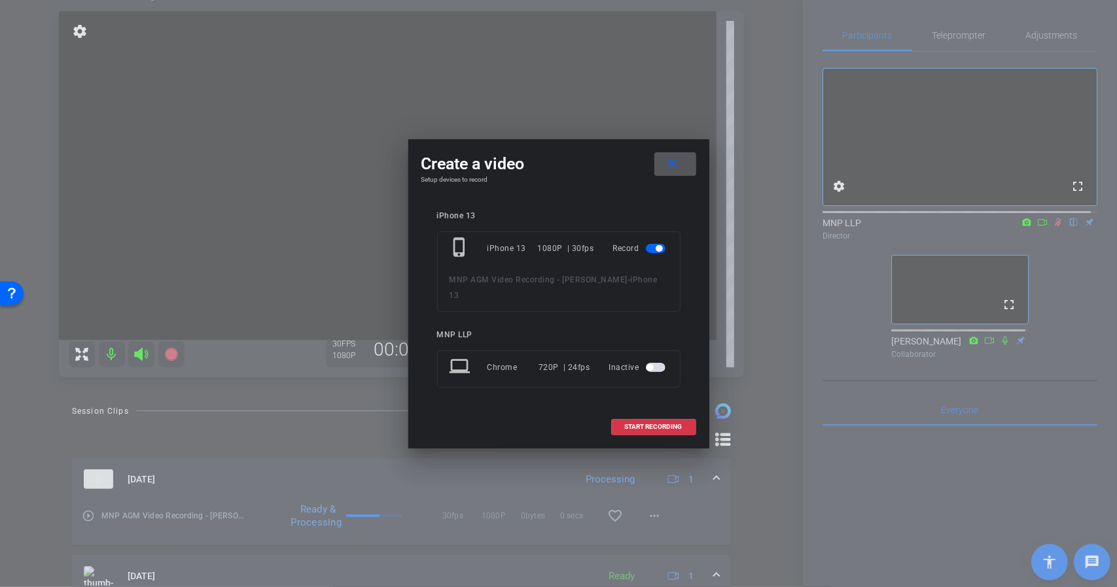
drag, startPoint x: 668, startPoint y: 418, endPoint x: 689, endPoint y: 413, distance: 20.9
click at [668, 424] on span "START RECORDING" at bounding box center [654, 427] width 58 height 7
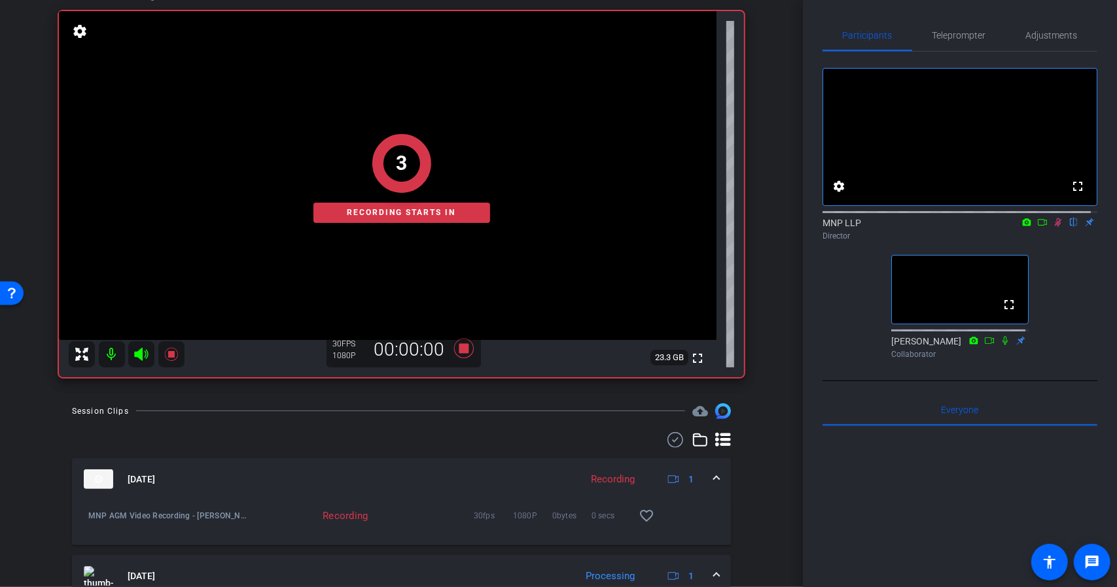
click at [1037, 226] on icon at bounding box center [1041, 222] width 9 height 7
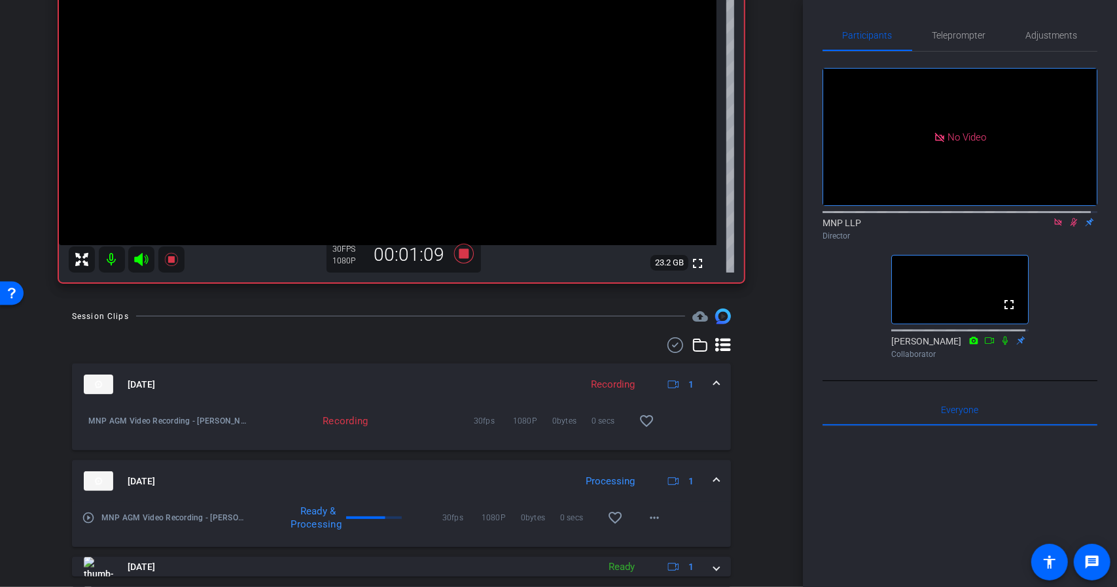
scroll to position [119, 0]
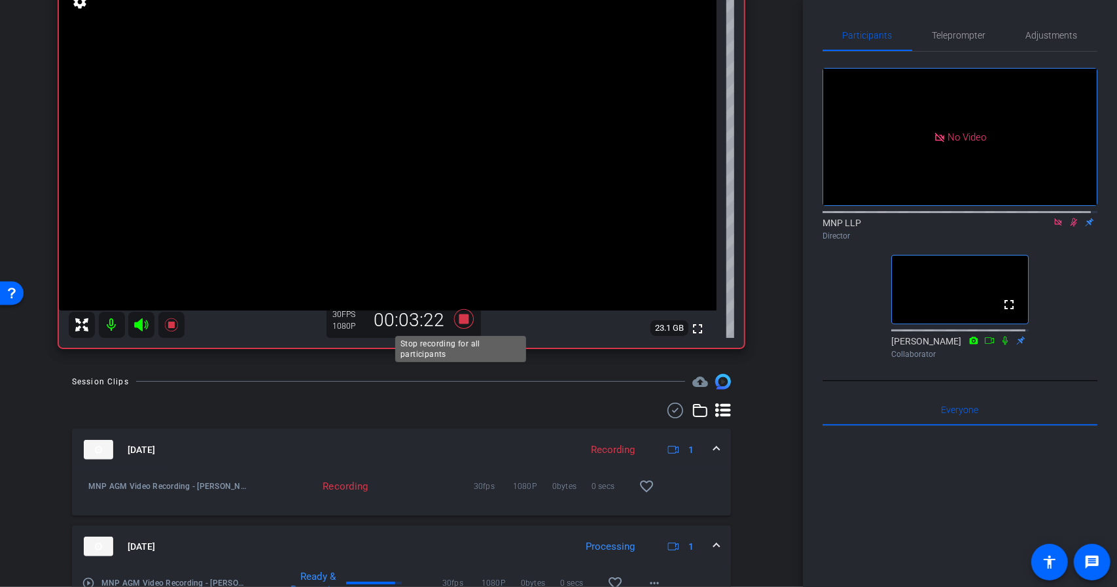
click at [464, 324] on icon at bounding box center [463, 319] width 20 height 20
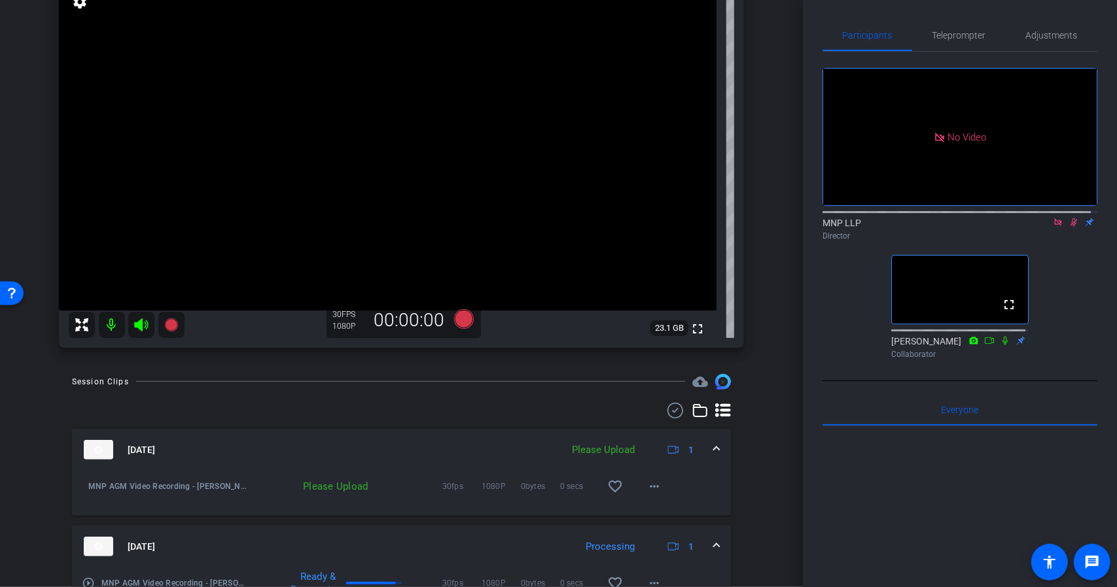
drag, startPoint x: 459, startPoint y: 321, endPoint x: 453, endPoint y: 398, distance: 77.4
click at [453, 398] on div "arrow_back MNP AGM Video Recording - Mike Palmier Back to project Send invite a…" at bounding box center [401, 174] width 803 height 587
click at [638, 489] on span at bounding box center [653, 486] width 31 height 31
click at [659, 518] on span "Upload" at bounding box center [669, 514] width 52 height 16
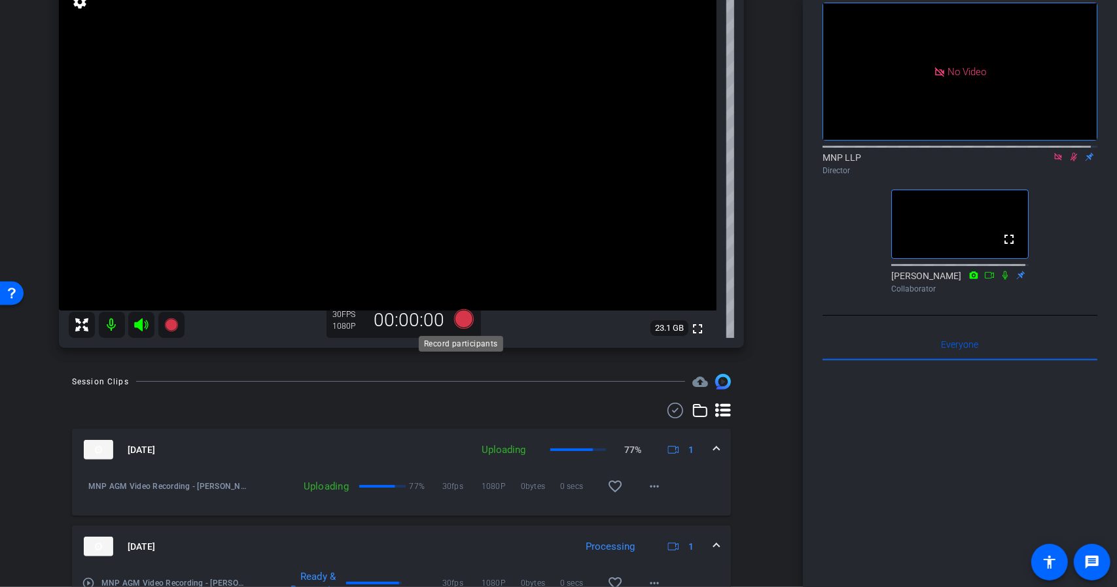
click at [459, 321] on icon at bounding box center [463, 319] width 20 height 20
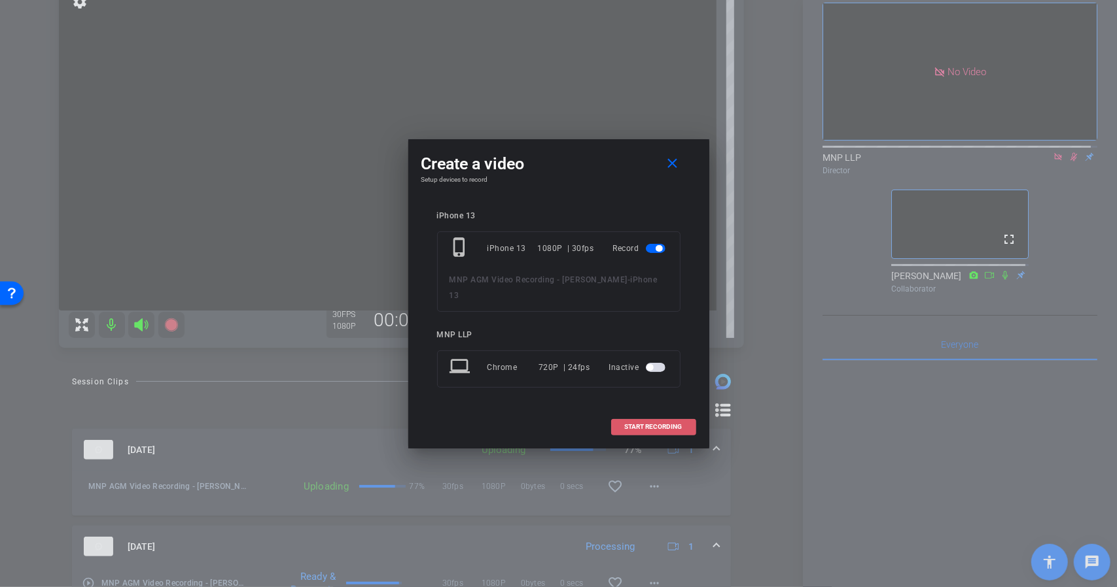
click at [655, 427] on span at bounding box center [654, 426] width 84 height 31
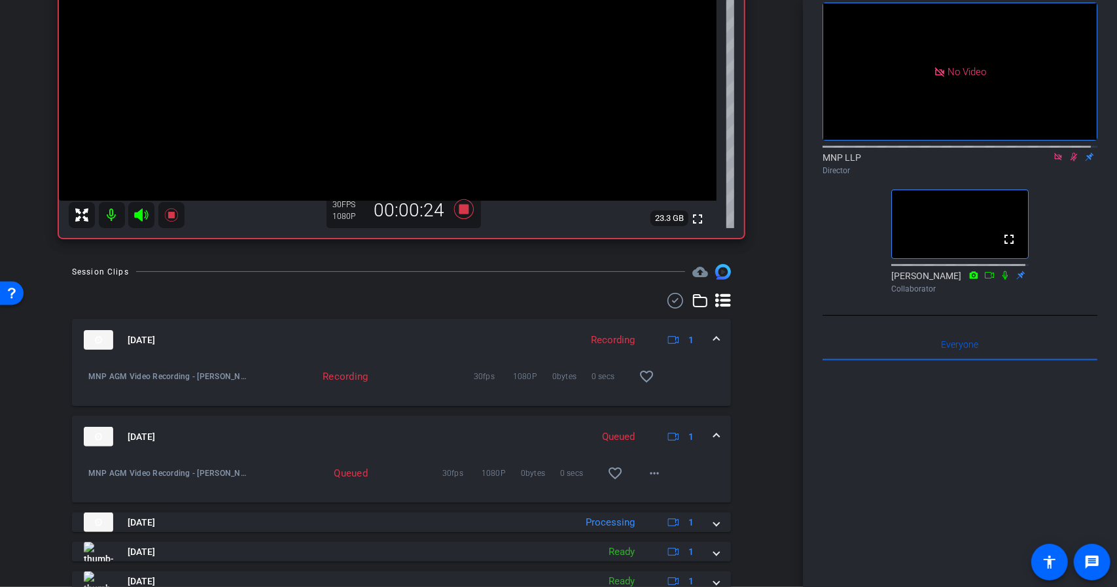
scroll to position [250, 0]
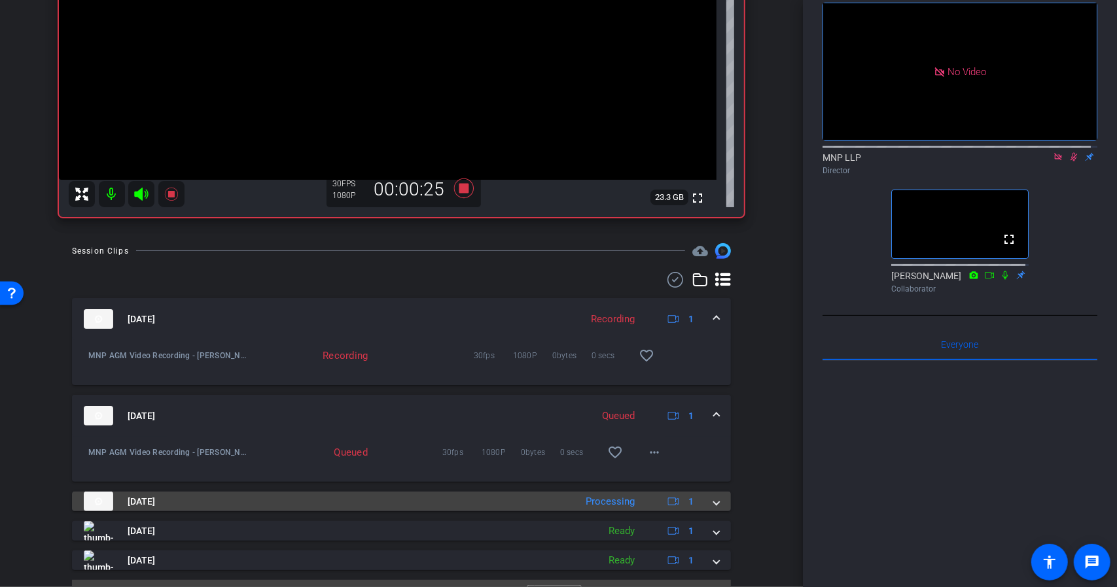
click at [714, 504] on span at bounding box center [716, 502] width 5 height 14
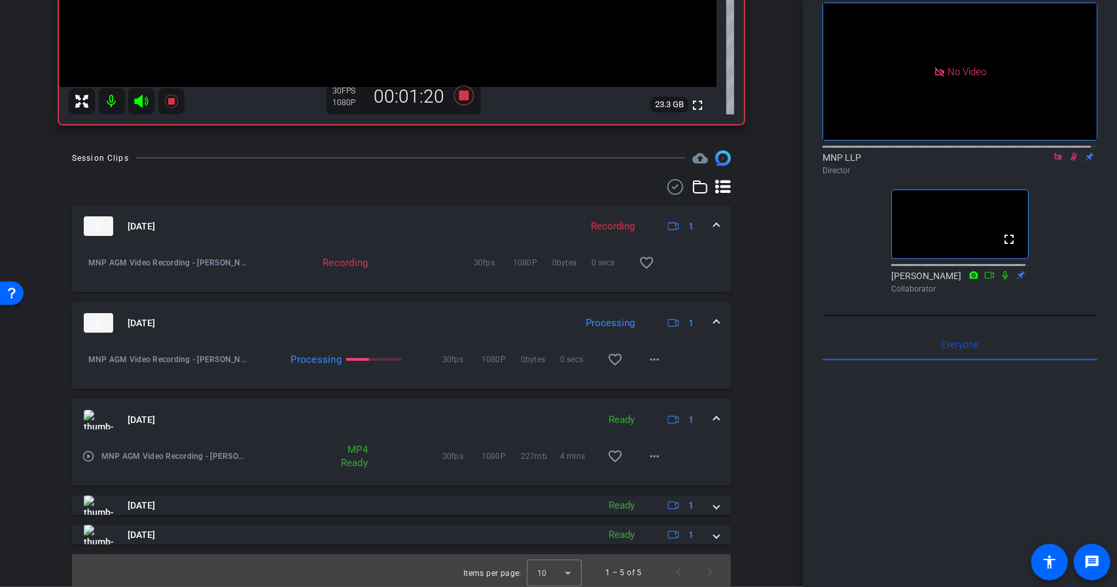
scroll to position [347, 0]
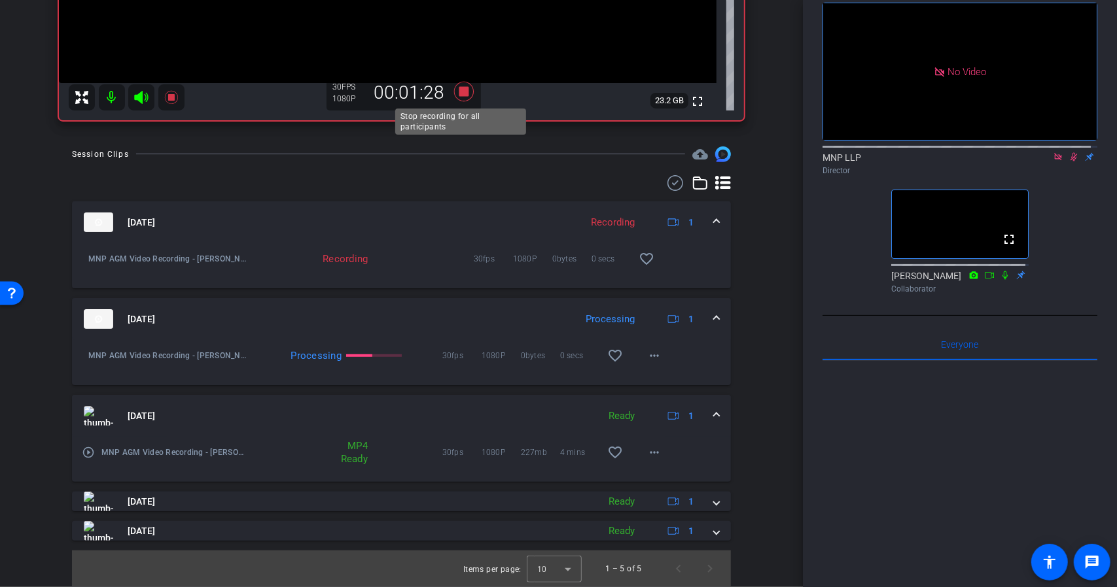
click at [459, 92] on icon at bounding box center [463, 92] width 20 height 20
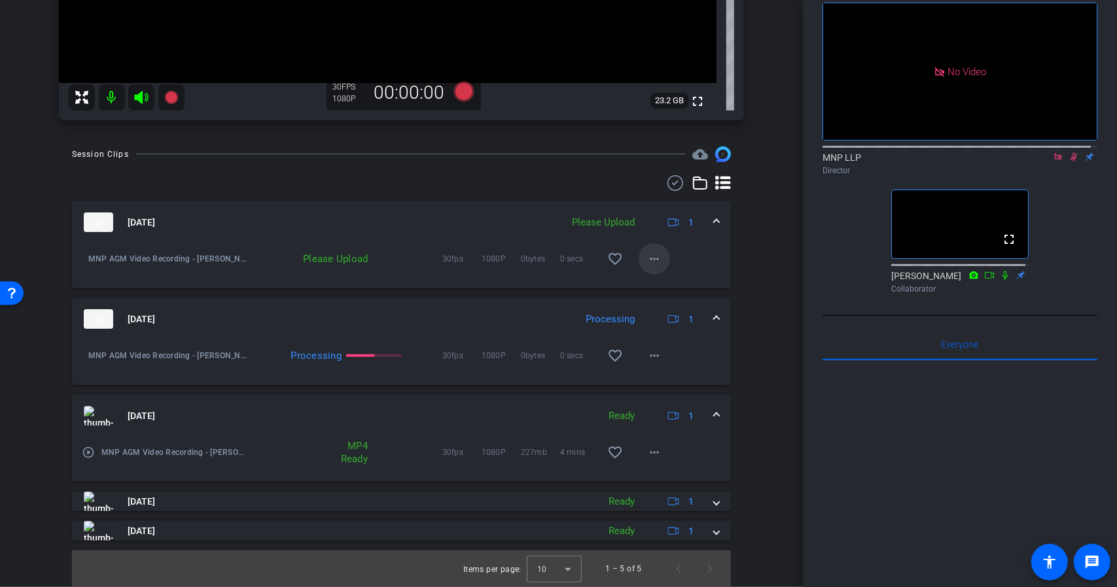
click at [654, 253] on mat-icon "more_horiz" at bounding box center [654, 259] width 16 height 16
click at [668, 288] on span "Upload" at bounding box center [669, 287] width 52 height 16
click at [1052, 162] on icon at bounding box center [1057, 156] width 10 height 9
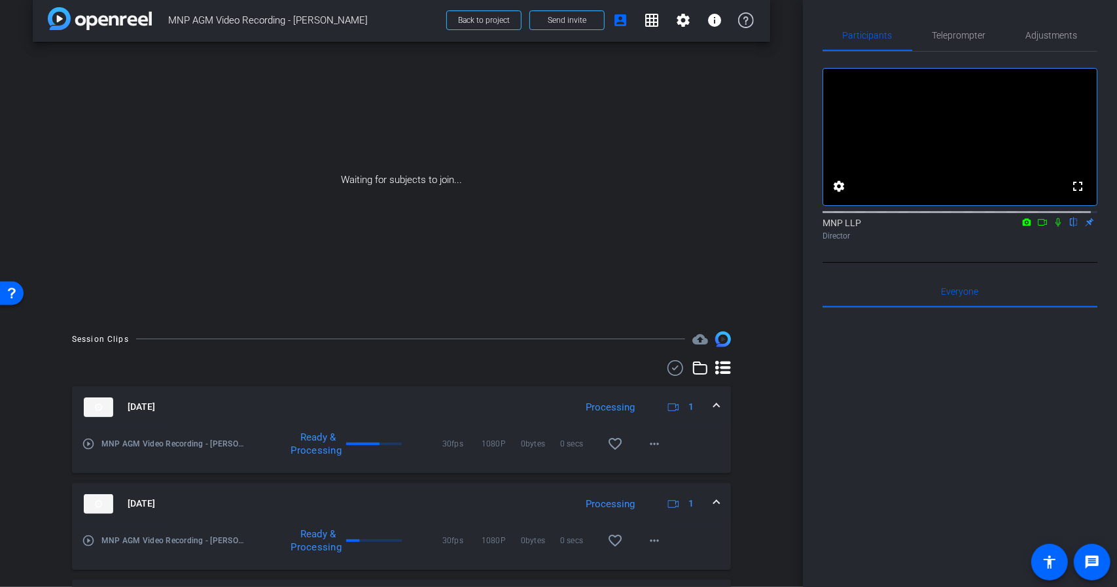
scroll to position [199, 0]
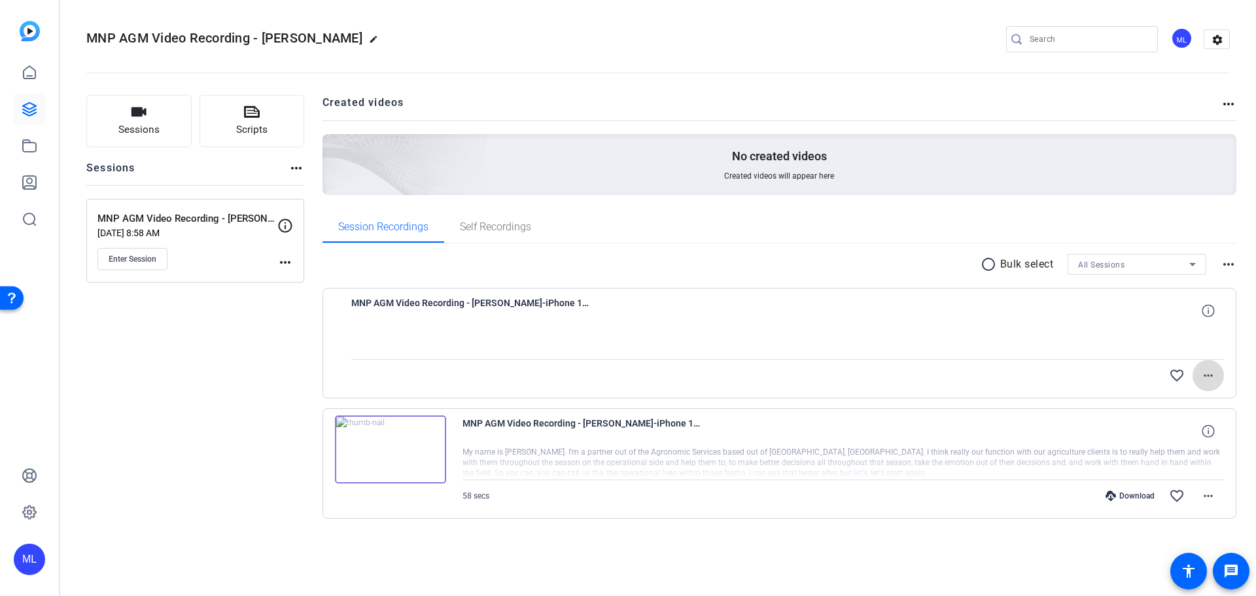
click at [1213, 372] on mat-icon "more_horiz" at bounding box center [1208, 376] width 16 height 16
click at [1213, 372] on div at bounding box center [628, 298] width 1256 height 596
click at [1209, 493] on mat-icon "more_horiz" at bounding box center [1208, 496] width 16 height 16
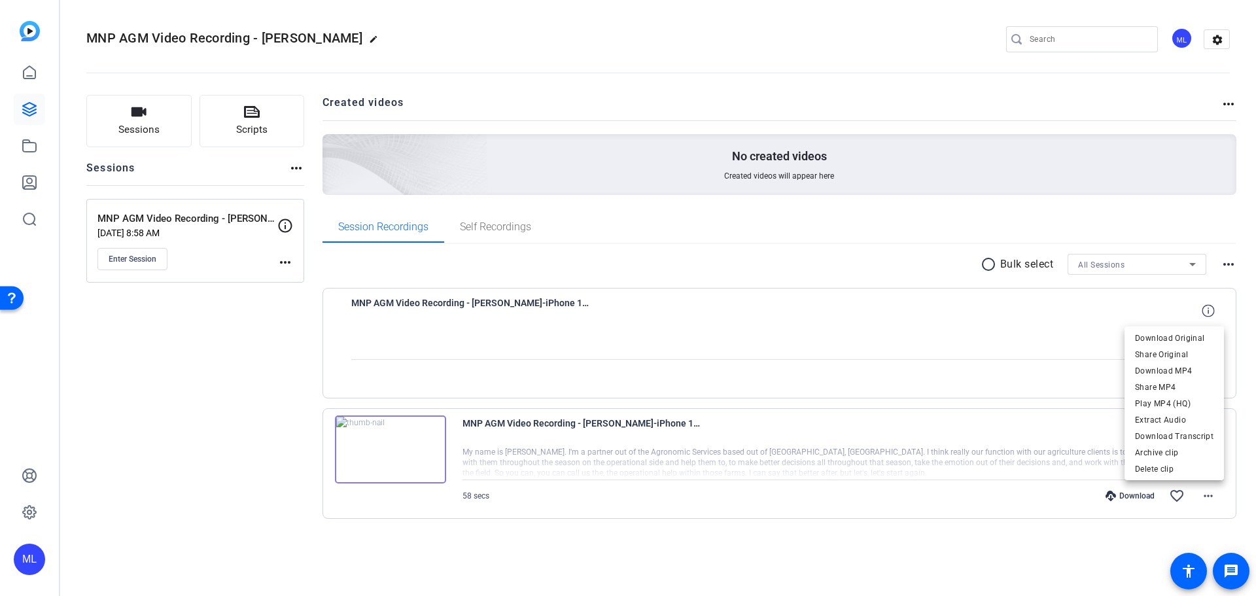
click at [1122, 529] on div at bounding box center [628, 298] width 1256 height 596
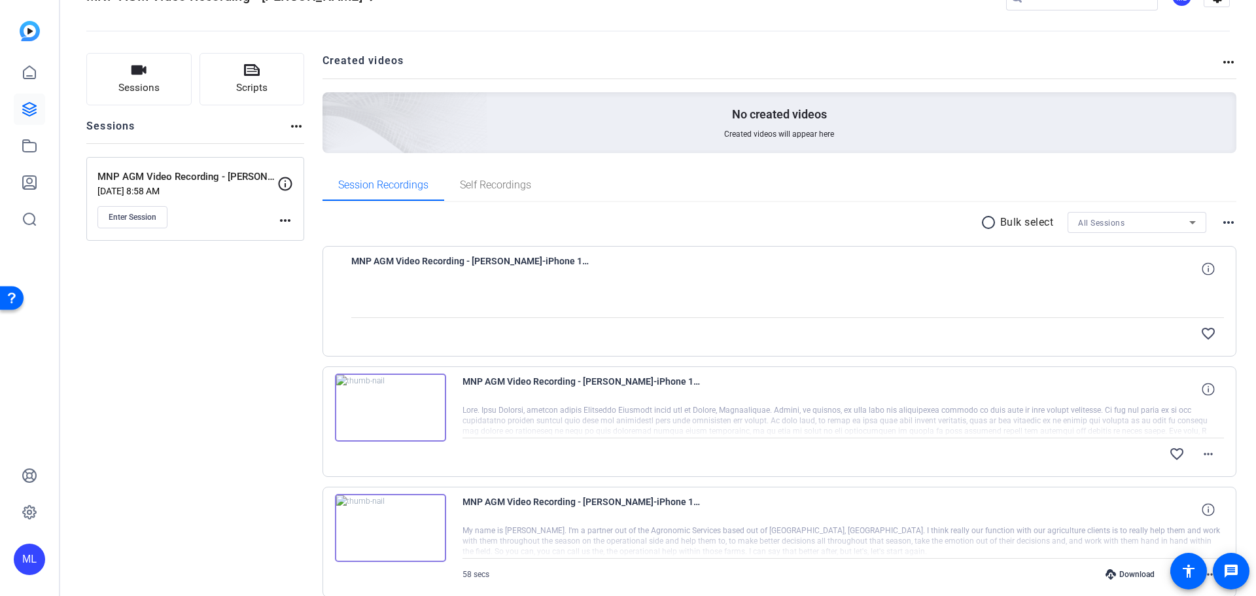
scroll to position [101, 0]
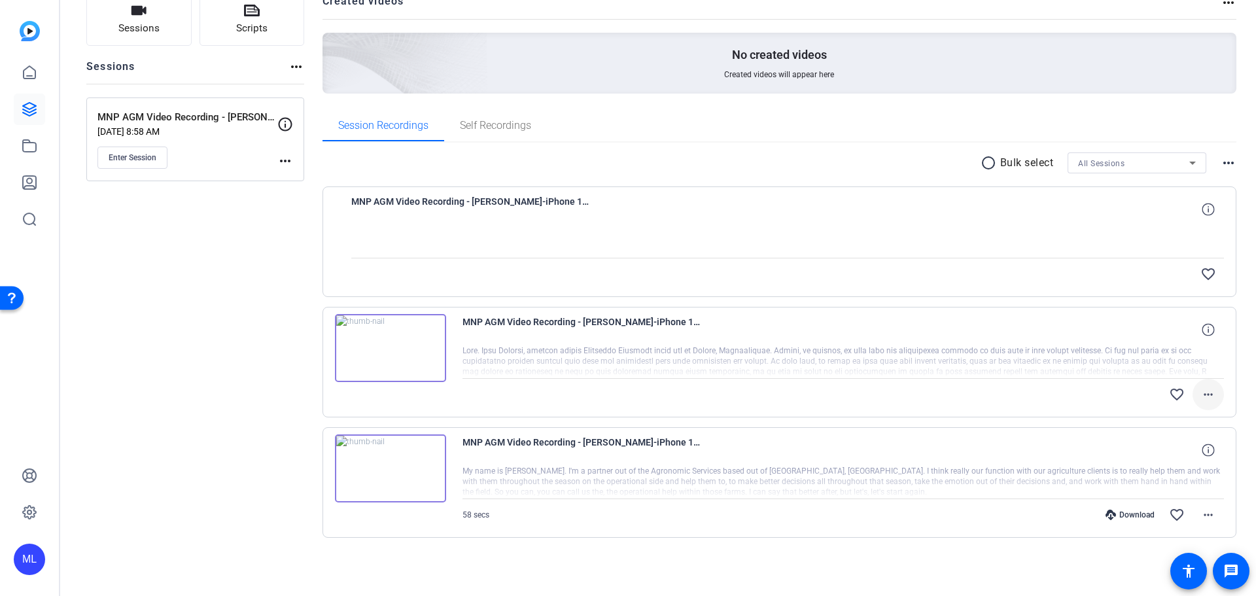
click at [1206, 392] on mat-icon "more_horiz" at bounding box center [1208, 395] width 16 height 16
click at [1177, 422] on span "Download Original" at bounding box center [1167, 422] width 78 height 16
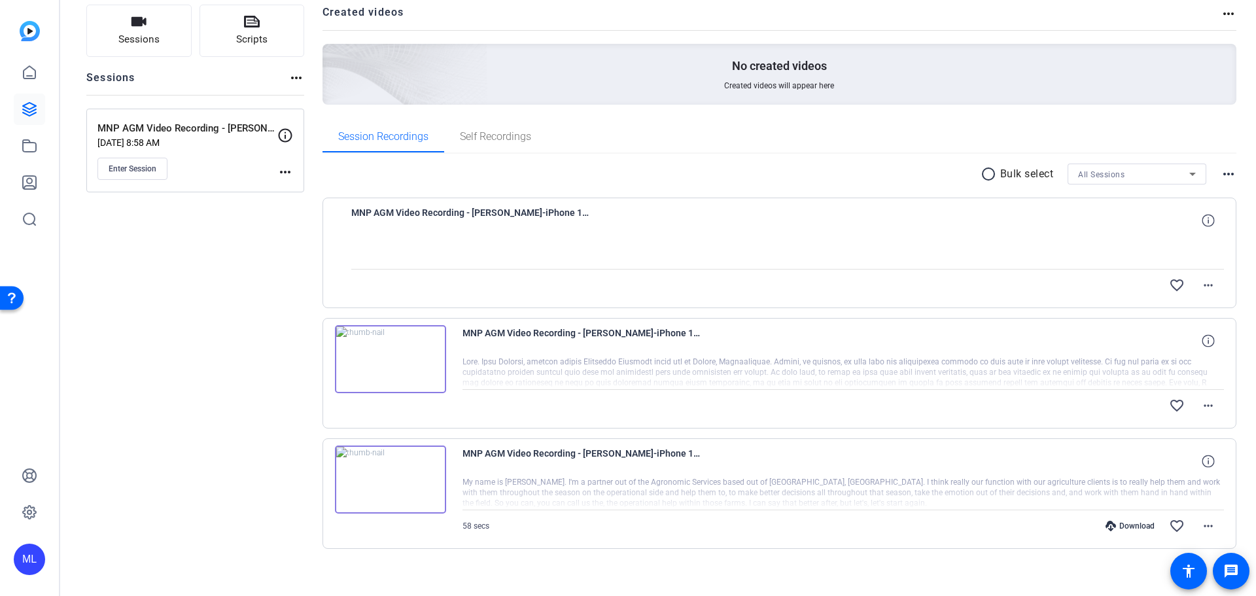
scroll to position [101, 0]
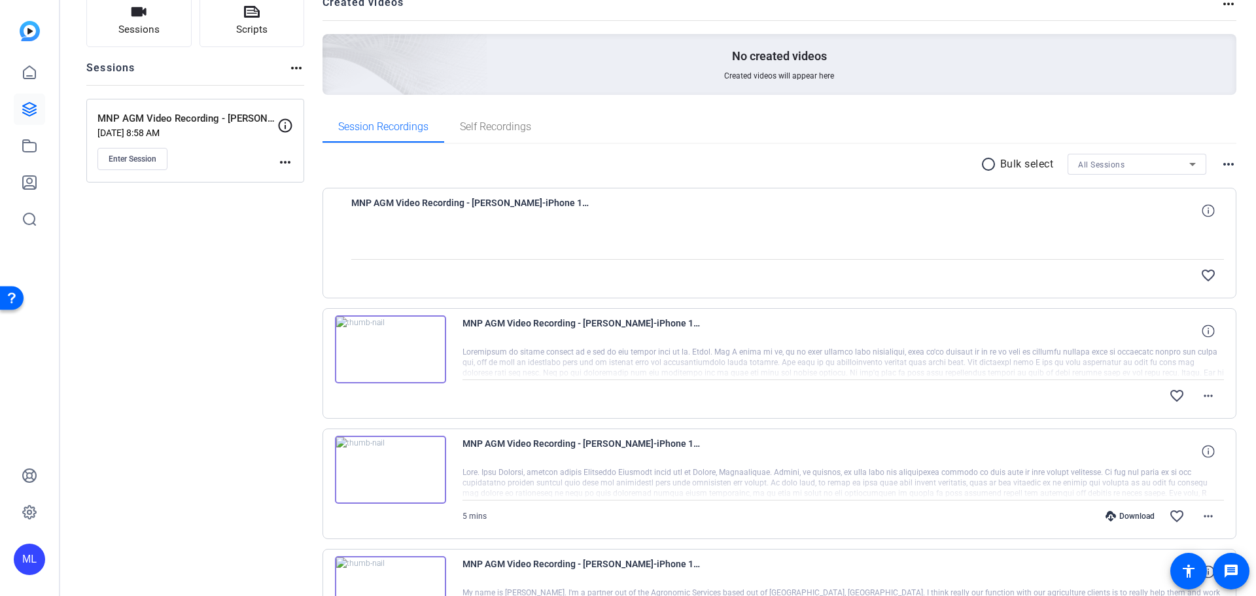
scroll to position [196, 0]
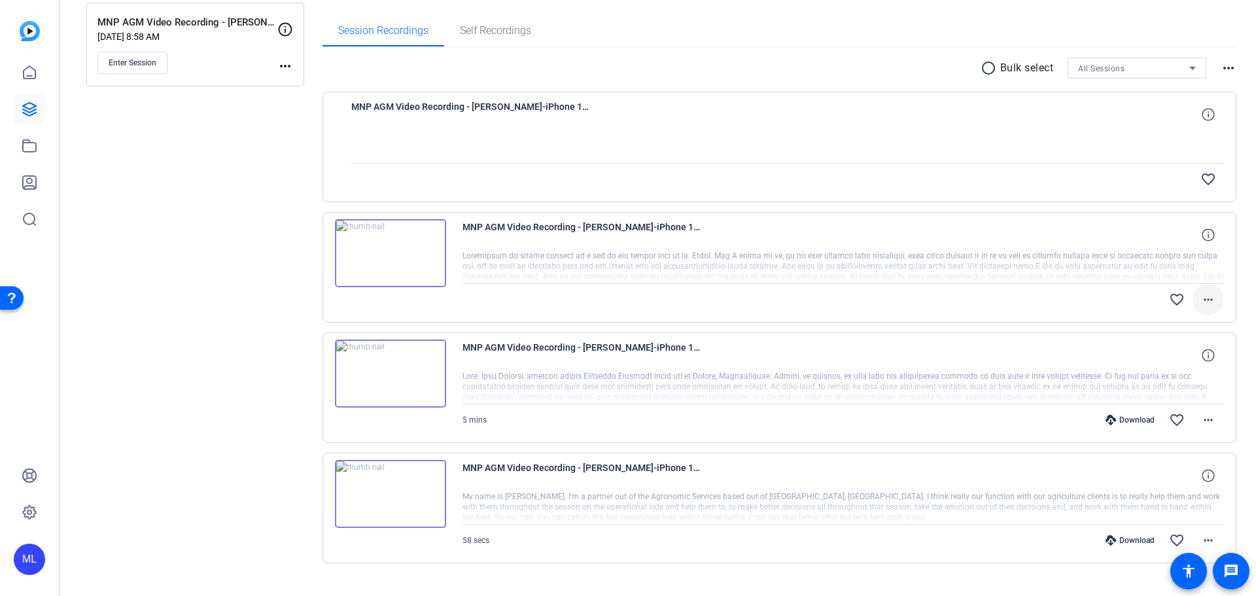
click at [1205, 300] on mat-icon "more_horiz" at bounding box center [1208, 300] width 16 height 16
click at [1193, 322] on span "Download Original" at bounding box center [1167, 327] width 78 height 16
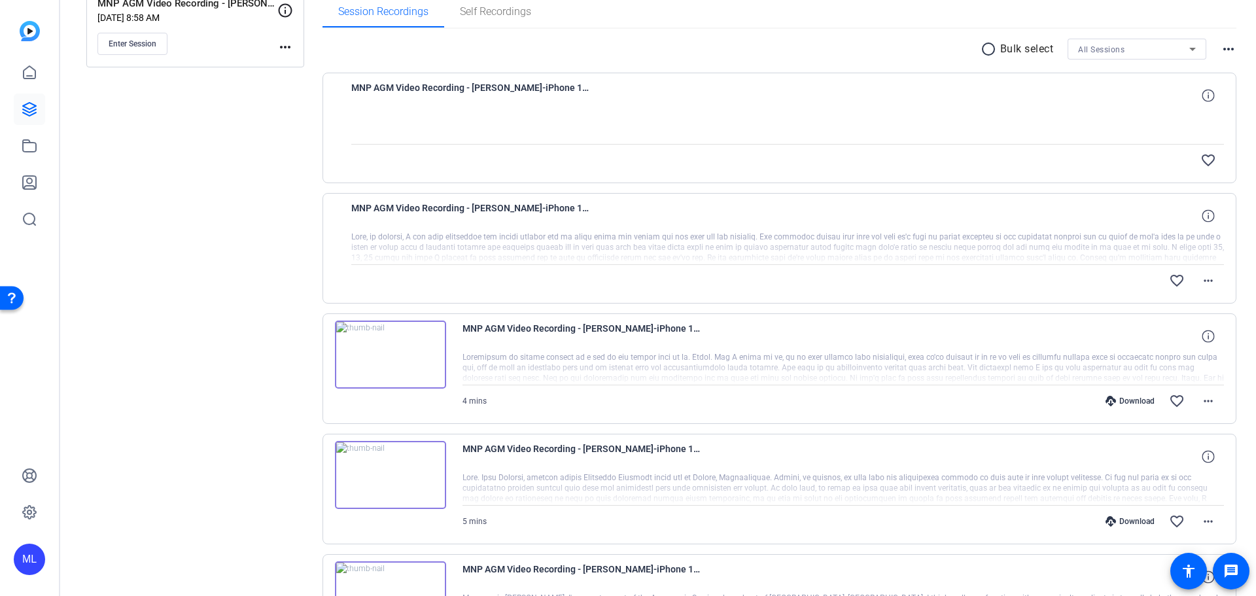
scroll to position [211, 0]
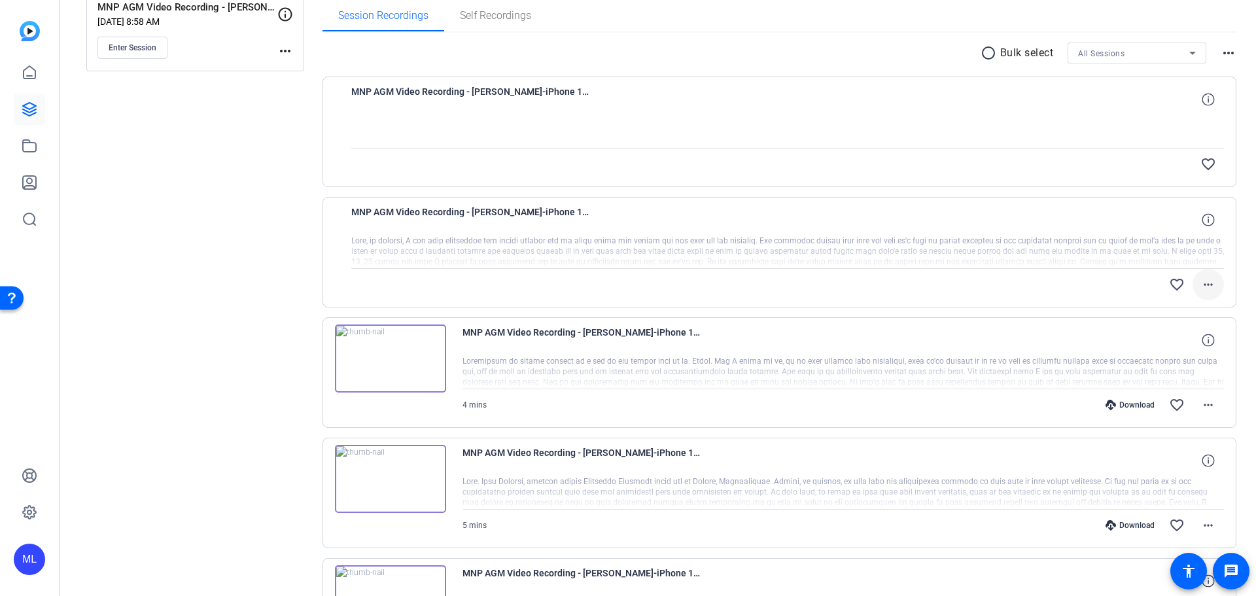
click at [1200, 281] on mat-icon "more_horiz" at bounding box center [1208, 285] width 16 height 16
click at [1187, 305] on span "Download Original" at bounding box center [1167, 312] width 78 height 16
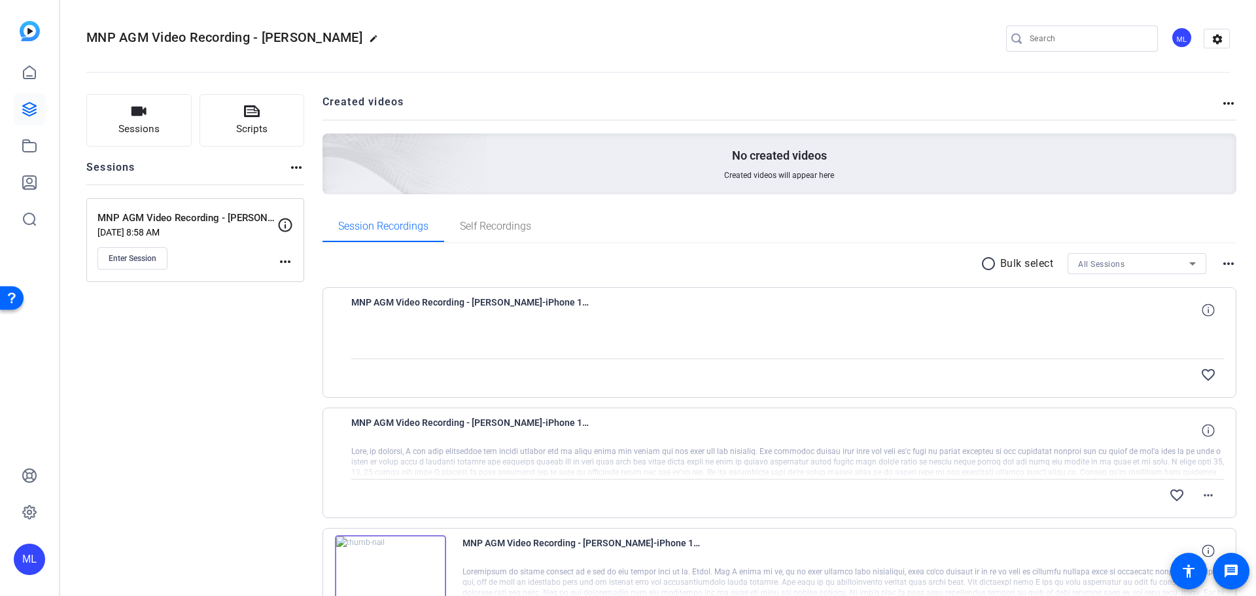
scroll to position [0, 0]
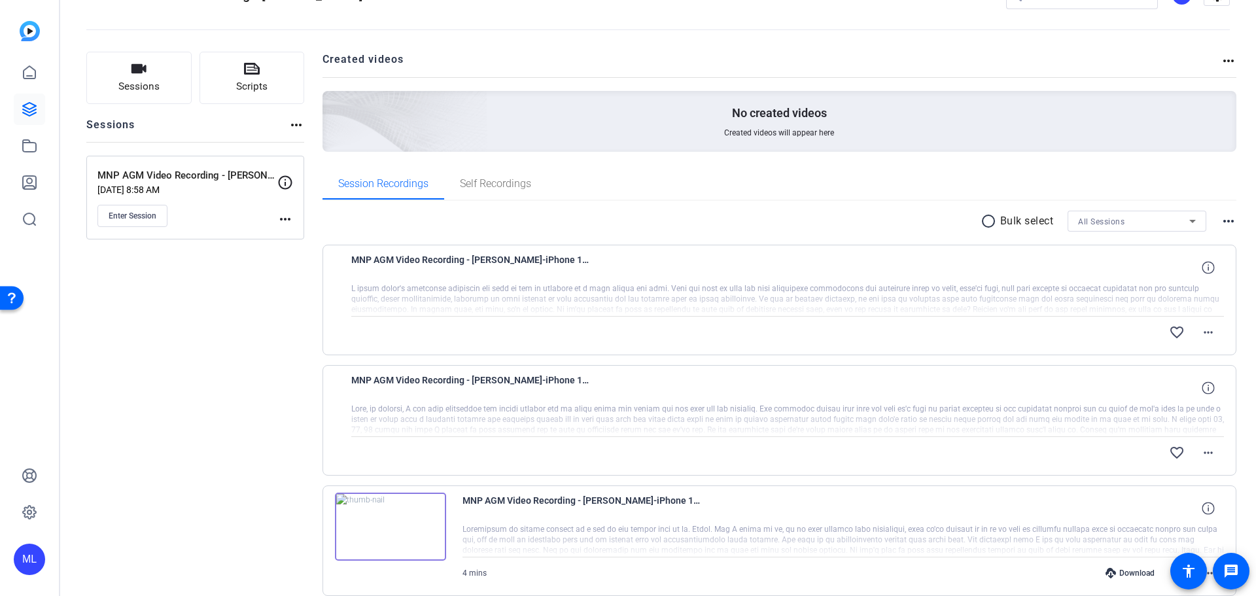
scroll to position [65, 0]
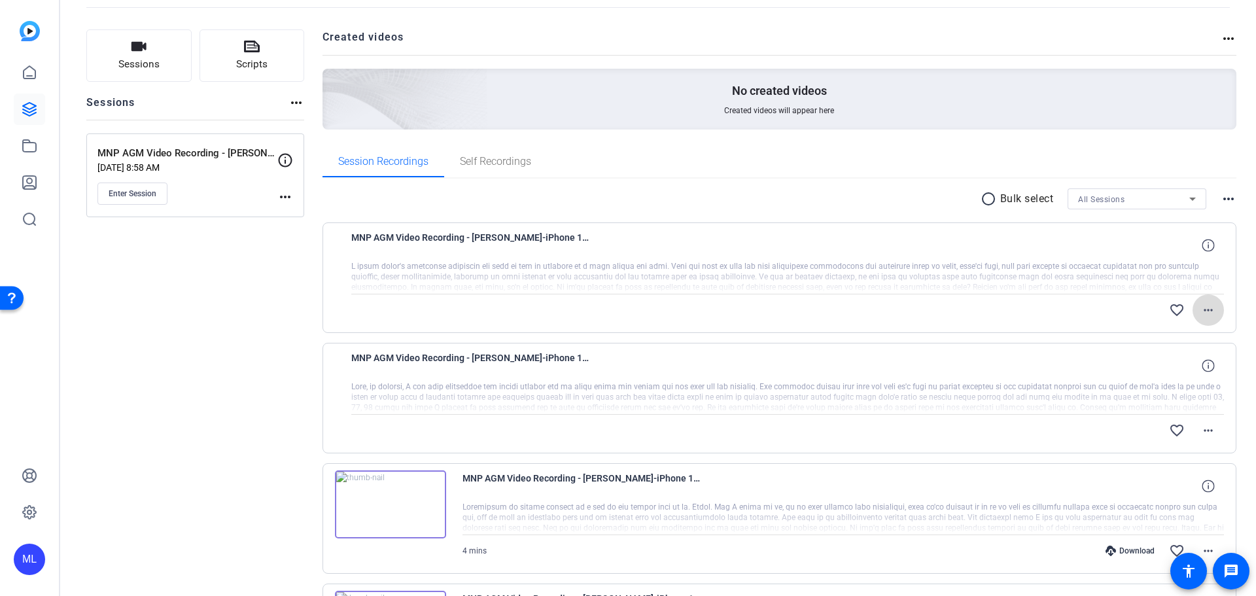
click at [1200, 310] on mat-icon "more_horiz" at bounding box center [1208, 310] width 16 height 16
click at [1185, 336] on span "Download Original" at bounding box center [1167, 338] width 78 height 16
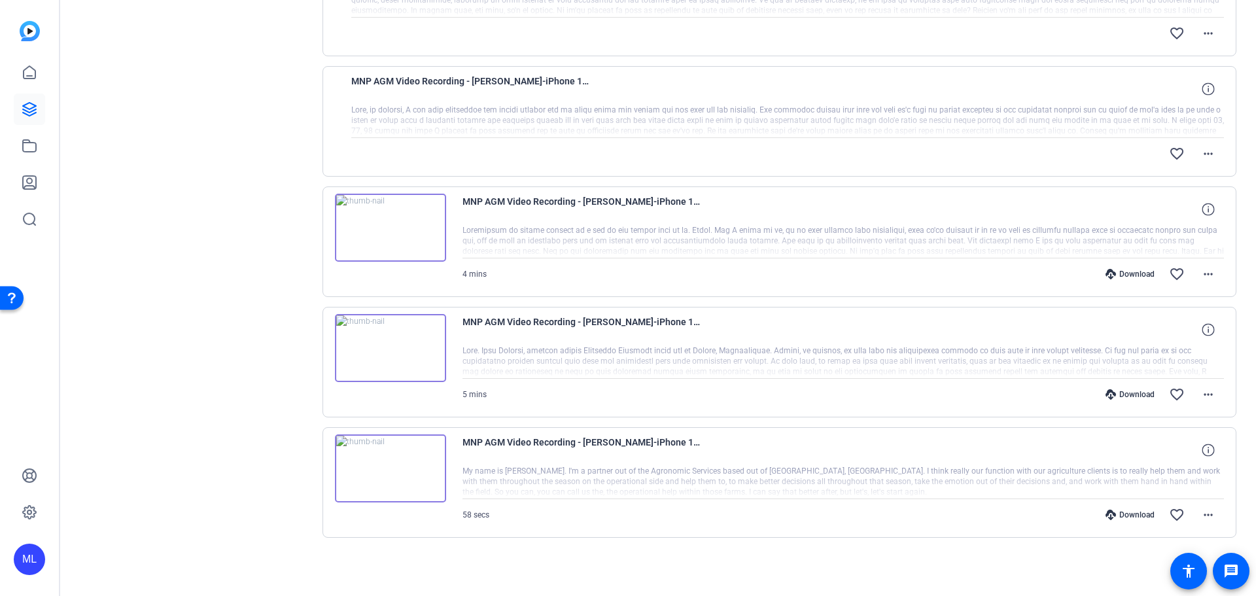
scroll to position [0, 0]
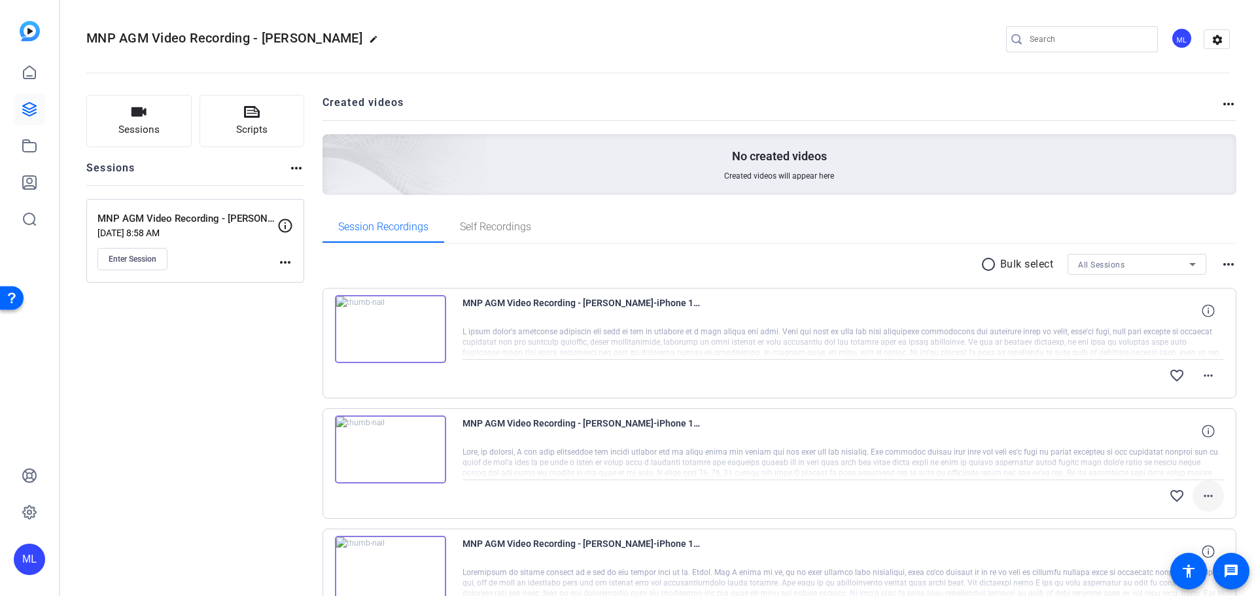
click at [1200, 496] on mat-icon "more_horiz" at bounding box center [1208, 496] width 16 height 16
click at [1167, 387] on span "Download Original" at bounding box center [1167, 387] width 78 height 16
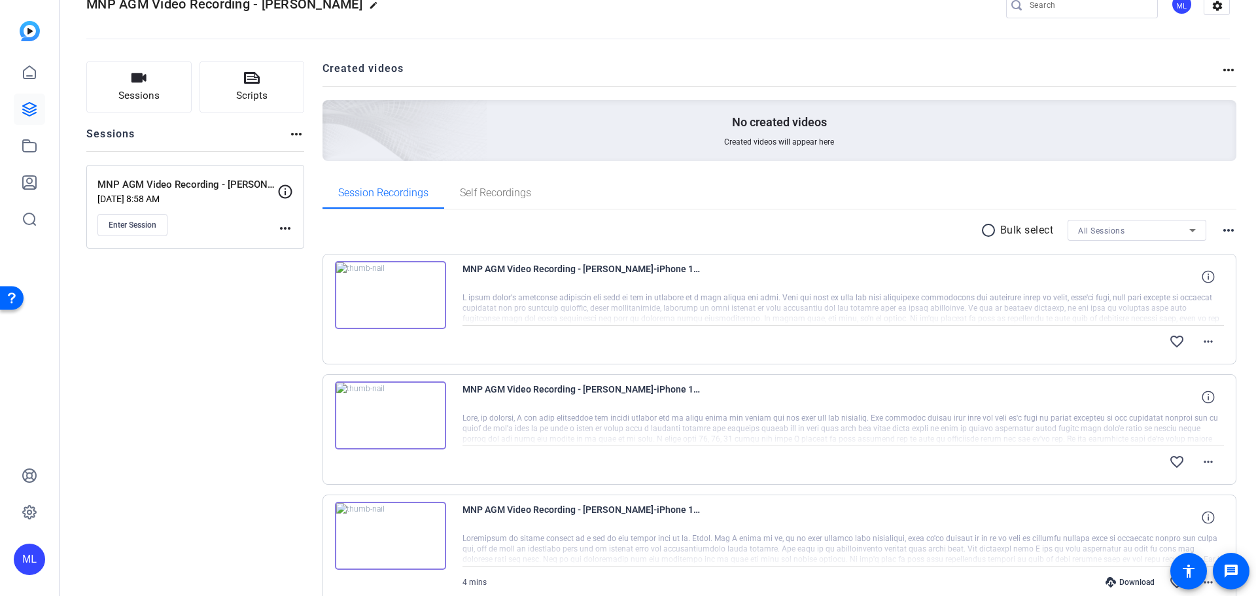
scroll to position [65, 0]
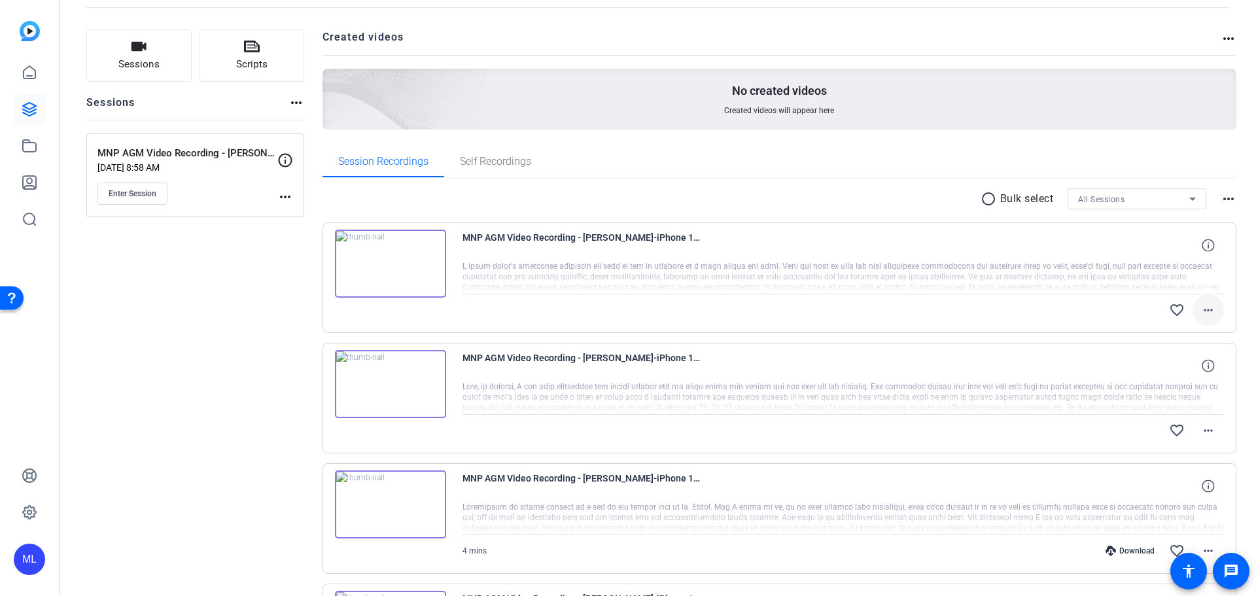
click at [1200, 307] on mat-icon "more_horiz" at bounding box center [1208, 310] width 16 height 16
click at [1180, 339] on span "Download Original" at bounding box center [1167, 338] width 78 height 16
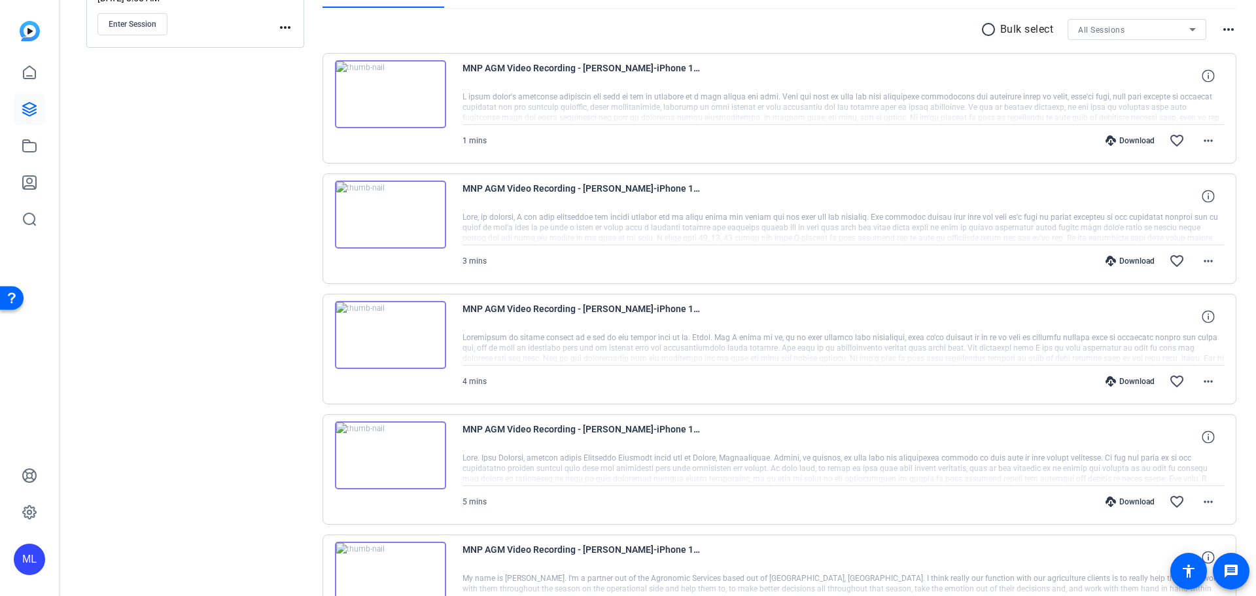
scroll to position [262, 0]
